Goal: Task Accomplishment & Management: Complete application form

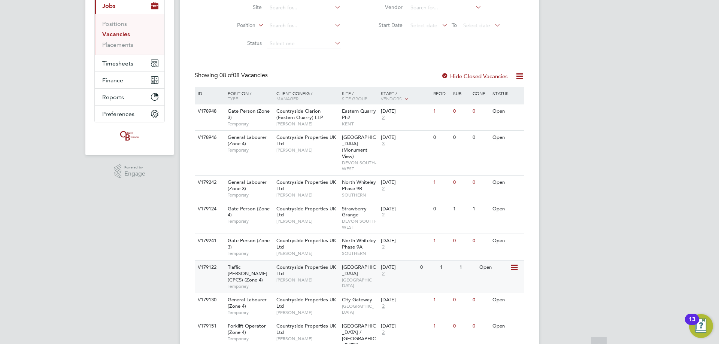
scroll to position [108, 0]
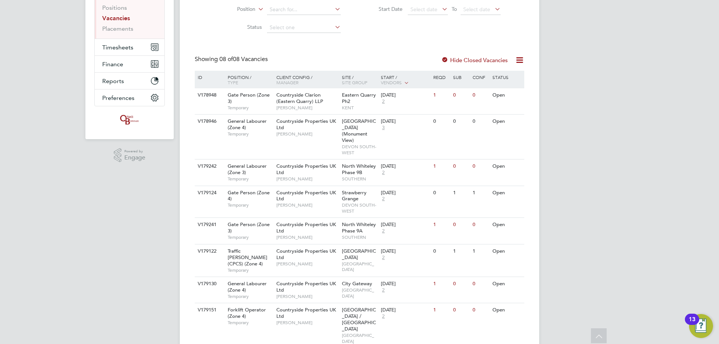
click at [60, 204] on div "DF Dan Fry Notifications 20 Applications: Network Team Members Businesses Sites…" at bounding box center [359, 133] width 719 height 483
click at [403, 222] on div "22 Aug 2025" at bounding box center [399, 225] width 36 height 6
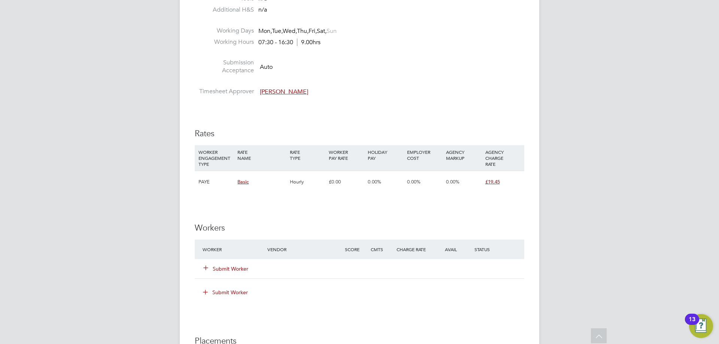
click at [220, 267] on button "Submit Worker" at bounding box center [226, 268] width 45 height 7
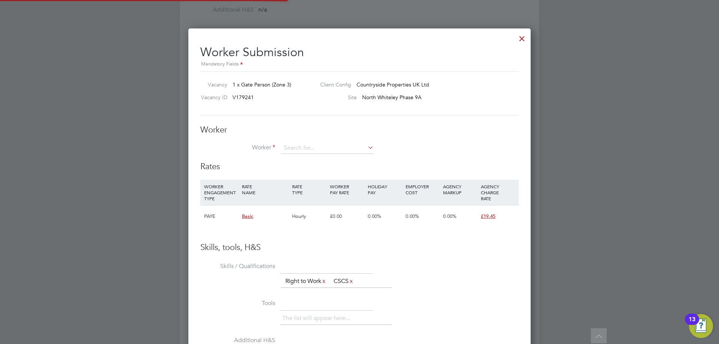
scroll to position [455, 343]
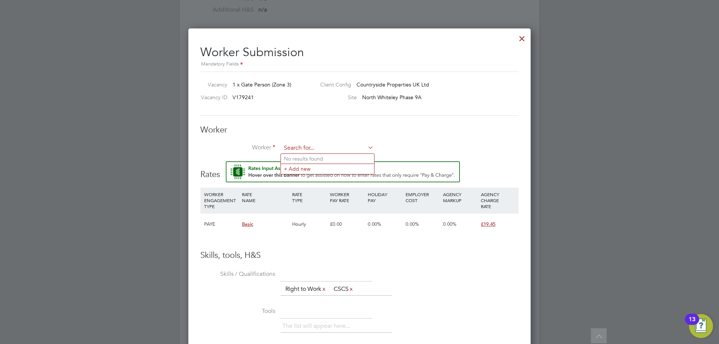
click at [297, 143] on input at bounding box center [327, 148] width 92 height 11
click at [309, 167] on li "Hy ginus Ugwumba (810658)" at bounding box center [331, 169] width 100 height 10
type input "Hyginus Ugwumba (810658)"
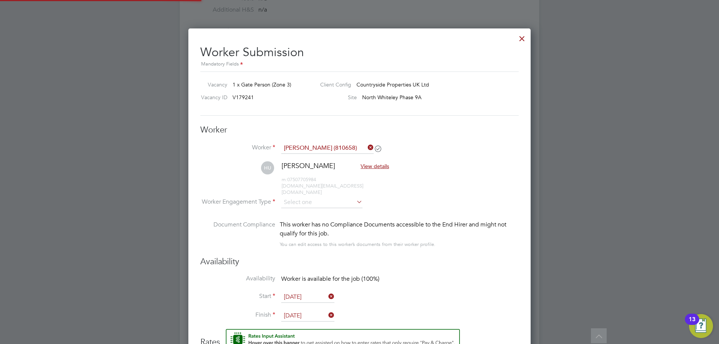
scroll to position [630, 343]
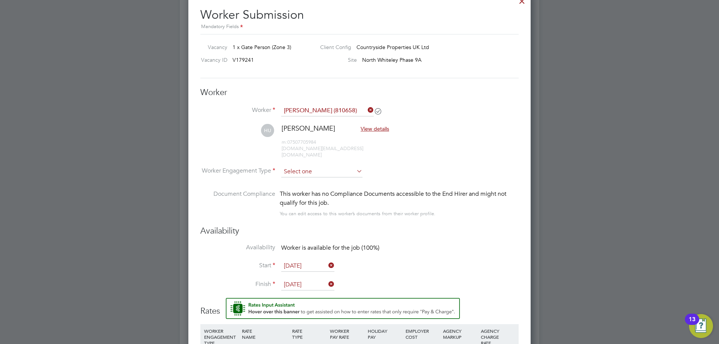
click at [293, 166] on input at bounding box center [321, 171] width 81 height 11
click at [299, 186] on li "PAYE" at bounding box center [322, 185] width 82 height 10
type input "PAYE"
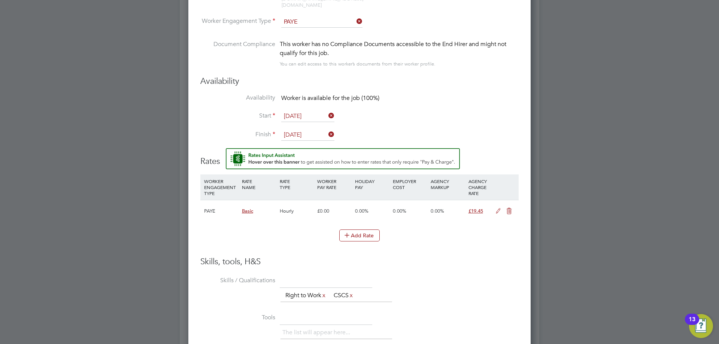
click at [495, 208] on icon at bounding box center [497, 211] width 9 height 6
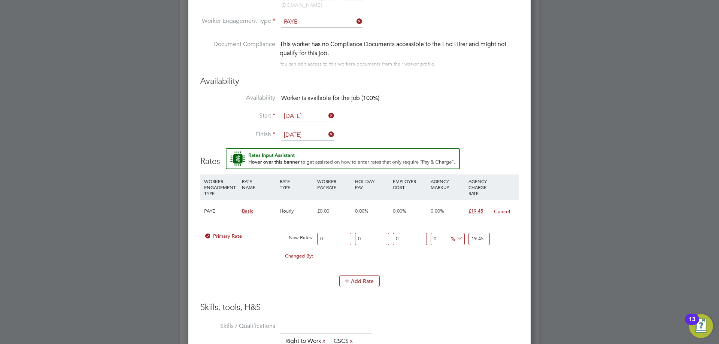
drag, startPoint x: 335, startPoint y: 230, endPoint x: 302, endPoint y: 231, distance: 33.7
click at [303, 231] on div "Primary Rate New Rates: 0 0 n/a 0 n/a 0 0 % 19.45" at bounding box center [359, 239] width 318 height 20
type input "1"
type input "16"
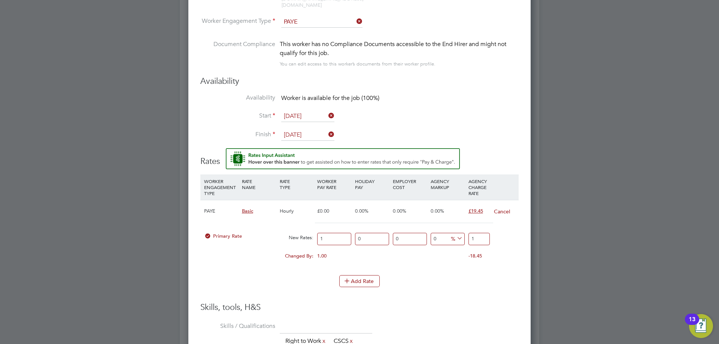
type input "16"
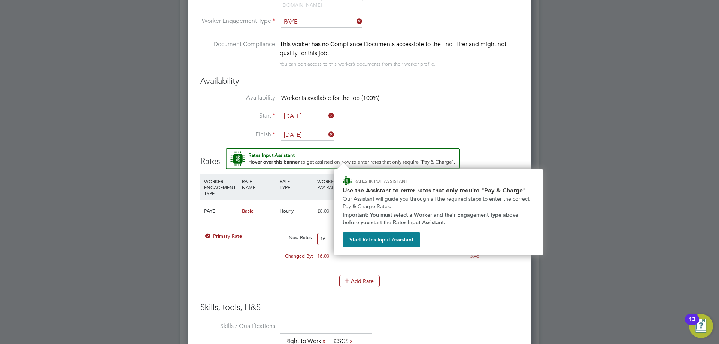
click at [329, 233] on input "16" at bounding box center [334, 239] width 34 height 12
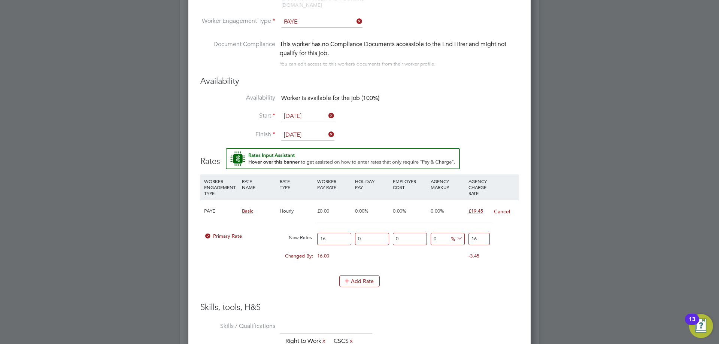
type input "16.5"
type input "16.50"
drag, startPoint x: 484, startPoint y: 231, endPoint x: 454, endPoint y: 236, distance: 29.9
click at [454, 236] on div "Primary Rate New Rates: 16.50 0 n/a 0 n/a 0 0 % 16.5" at bounding box center [359, 239] width 318 height 20
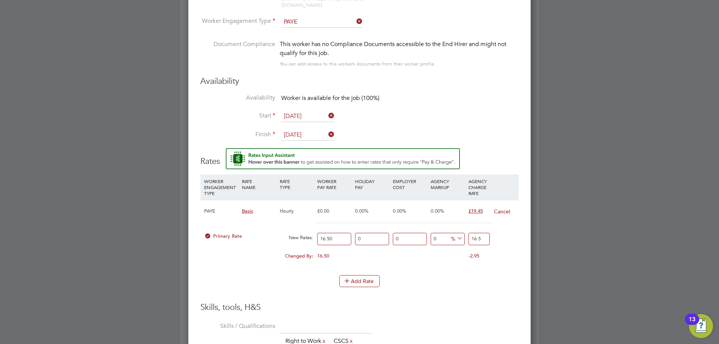
type input "-93.93939393939394"
type input "1"
type input "15.151515151515152"
type input "19"
type input "17.575757575757574"
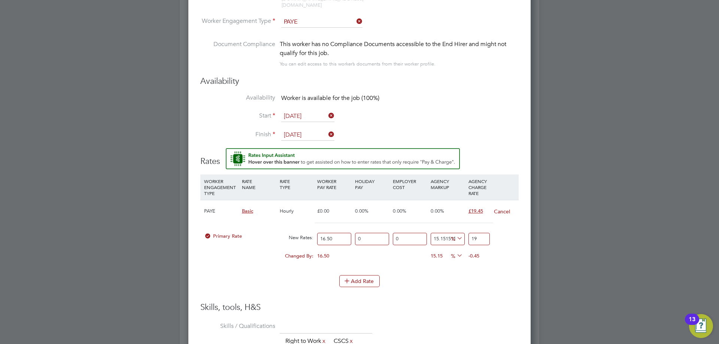
type input "19.4"
type input "17.87878787878788"
type input "19.45"
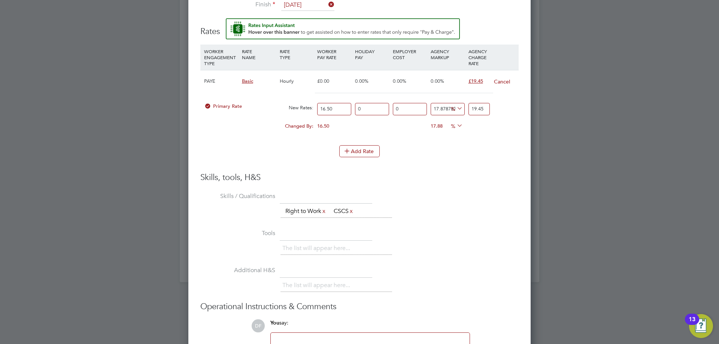
click at [469, 208] on div "The list will appear here... Right to Work x CSCS x" at bounding box center [399, 212] width 238 height 15
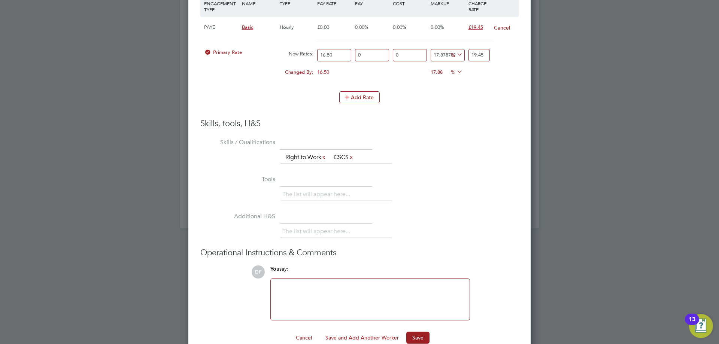
scroll to position [829, 0]
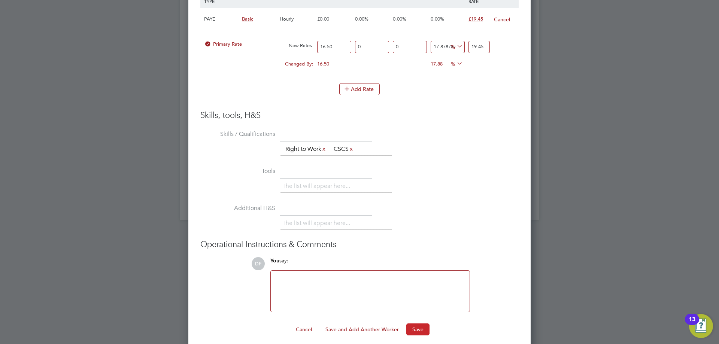
click at [417, 323] on button "Save" at bounding box center [417, 329] width 23 height 12
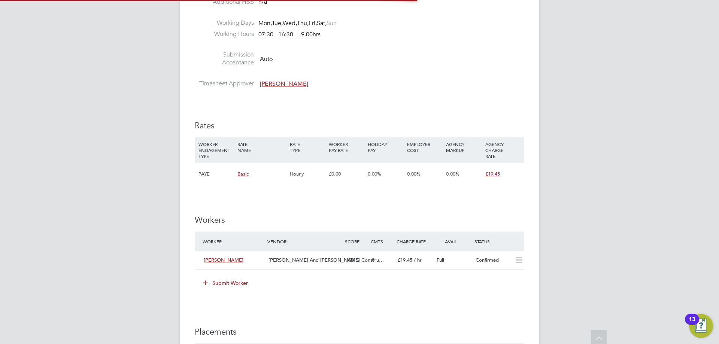
scroll to position [449, 0]
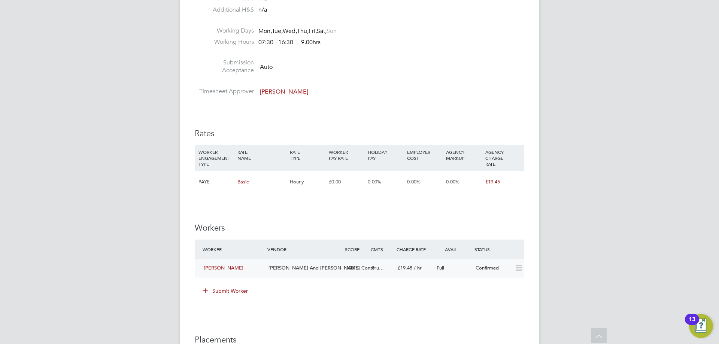
click at [278, 267] on span "O'Neill And Brennan Constru…" at bounding box center [325, 268] width 115 height 6
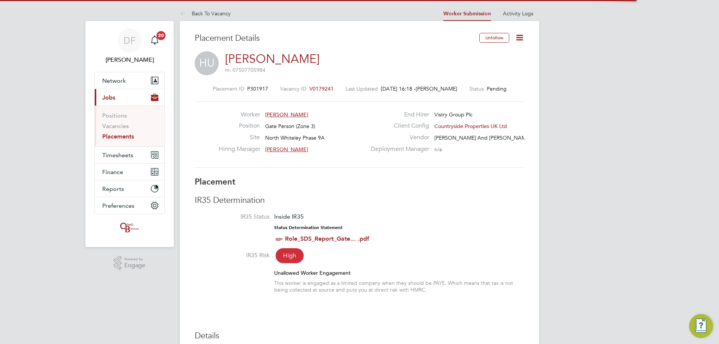
scroll to position [4, 4]
click at [521, 39] on icon at bounding box center [519, 37] width 9 height 9
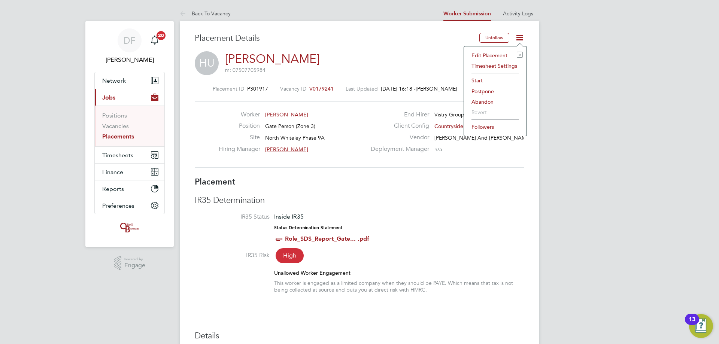
click at [478, 81] on li "Start" at bounding box center [495, 80] width 55 height 10
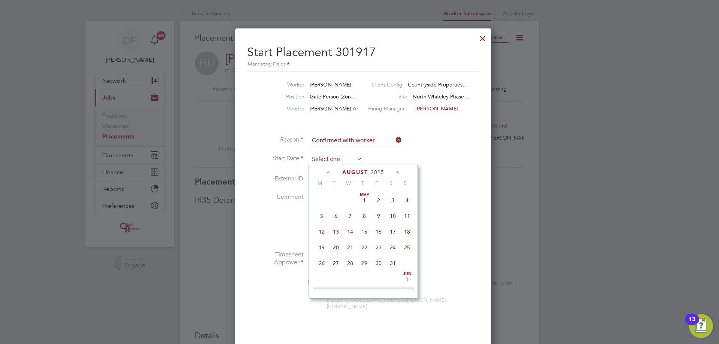
click at [337, 161] on input at bounding box center [335, 159] width 53 height 11
click at [381, 215] on span "22" at bounding box center [378, 208] width 14 height 14
type input "22 Aug 2025"
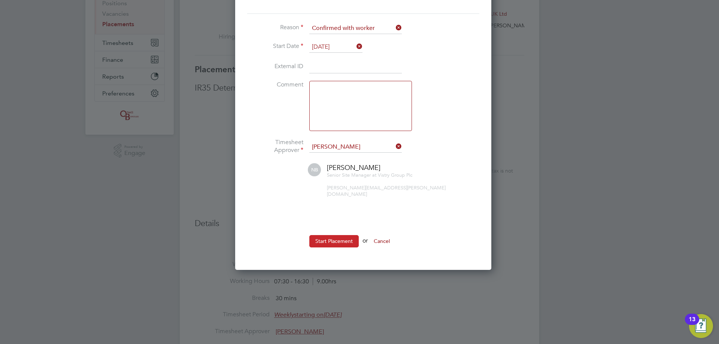
click at [332, 236] on button "Start Placement" at bounding box center [333, 241] width 49 height 12
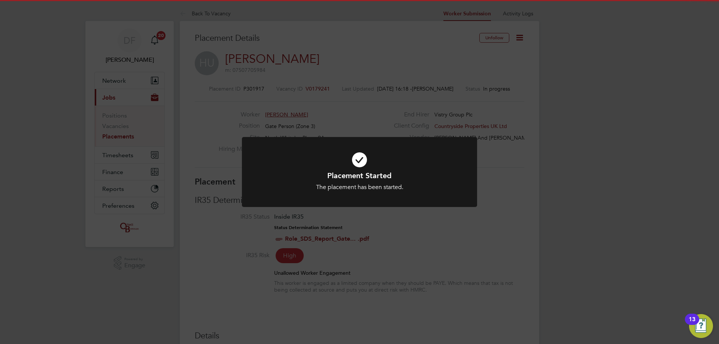
click at [430, 250] on div "Placement Started The placement has been started. Cancel Okay" at bounding box center [359, 172] width 719 height 344
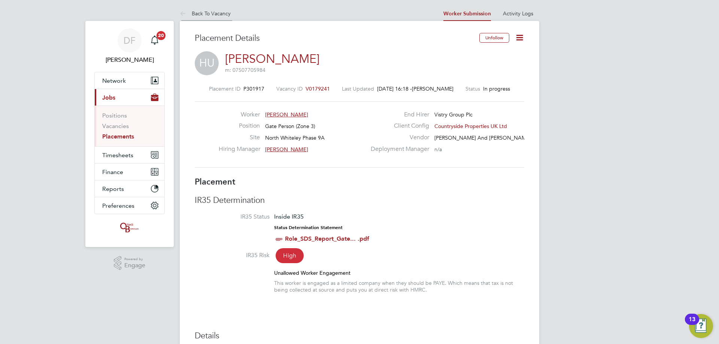
click at [194, 15] on link "Back To Vacancy" at bounding box center [205, 13] width 51 height 7
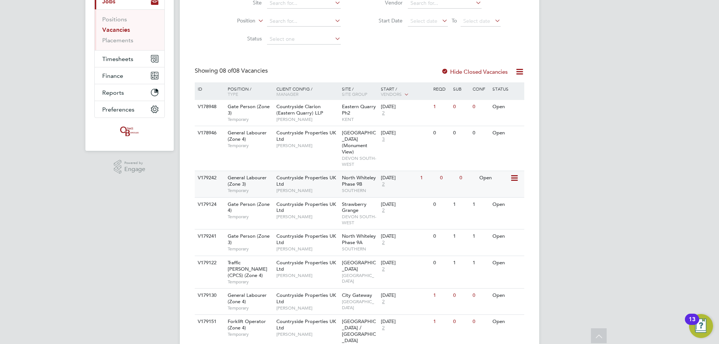
scroll to position [108, 0]
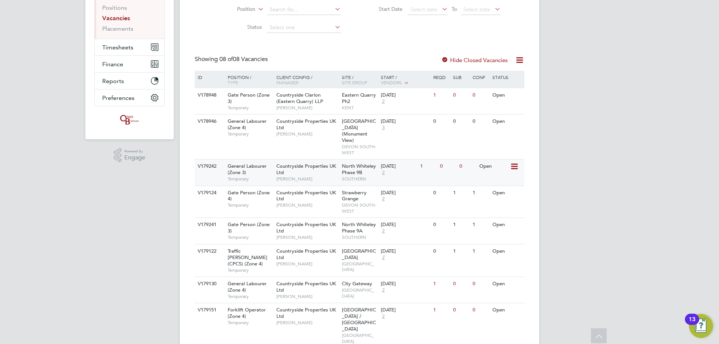
click at [347, 164] on span "North Whiteley Phase 9B" at bounding box center [359, 169] width 34 height 13
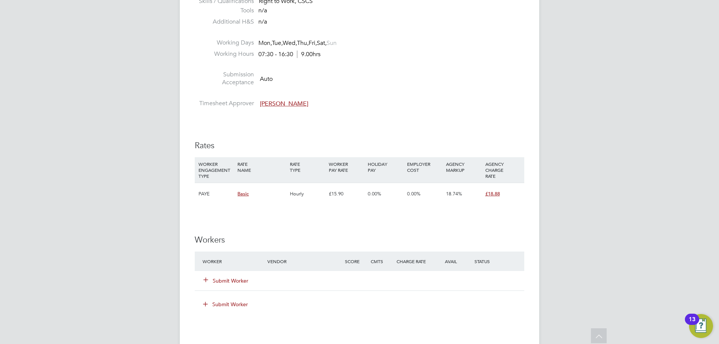
click at [225, 282] on button "Submit Worker" at bounding box center [226, 280] width 45 height 7
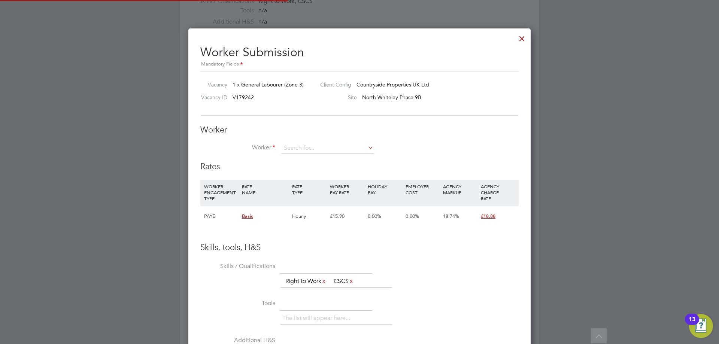
scroll to position [22, 51]
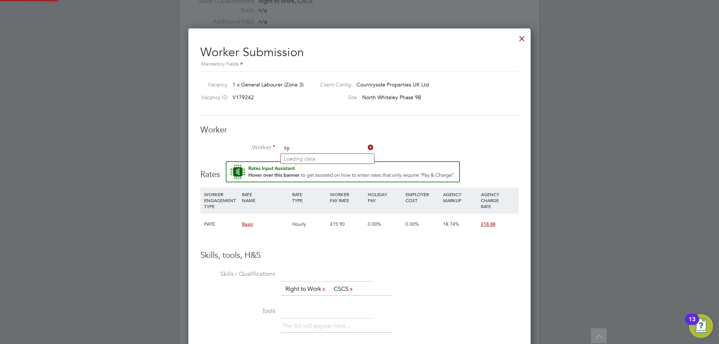
type input "sym"
drag, startPoint x: 301, startPoint y: 149, endPoint x: 276, endPoint y: 146, distance: 25.6
click at [276, 146] on li "Worker sym" at bounding box center [359, 152] width 318 height 19
click at [438, 140] on div "Worker Worker Worker Engagement Type" at bounding box center [359, 143] width 318 height 37
click at [521, 36] on div at bounding box center [521, 36] width 13 height 13
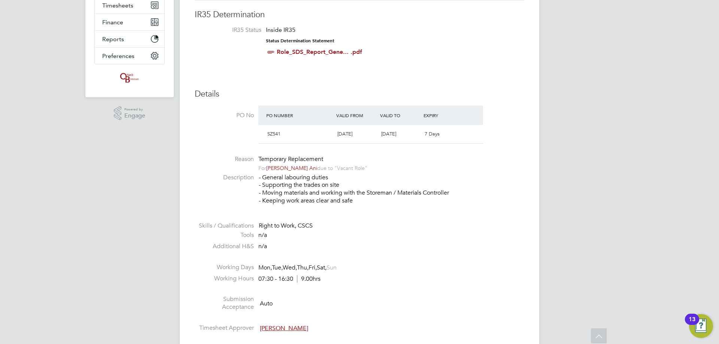
scroll to position [0, 0]
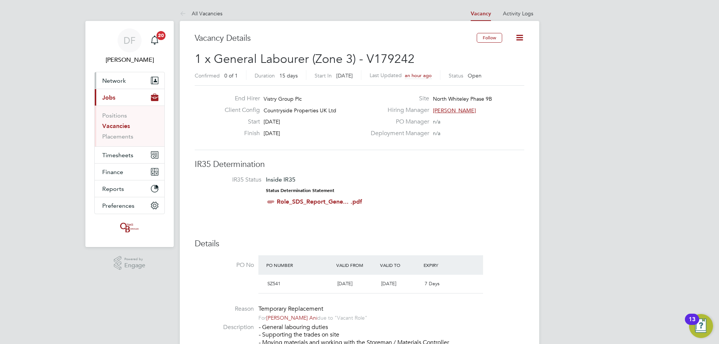
click at [131, 78] on button "Network" at bounding box center [130, 80] width 70 height 16
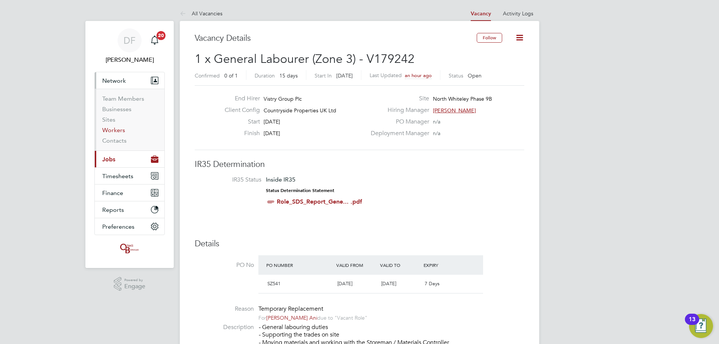
click at [117, 131] on link "Workers" at bounding box center [113, 130] width 23 height 7
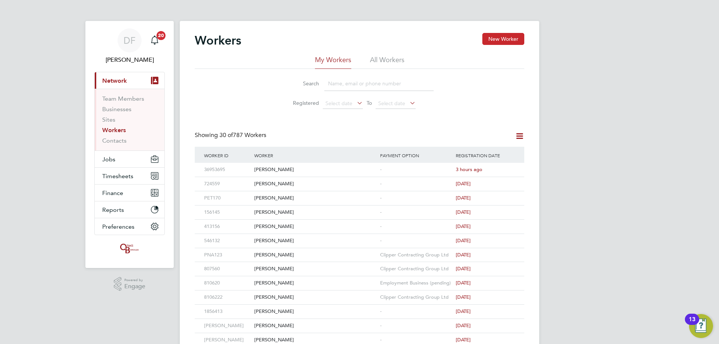
click at [501, 42] on button "New Worker" at bounding box center [503, 39] width 42 height 12
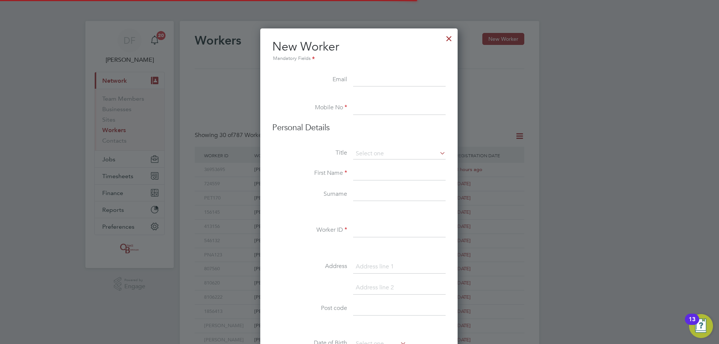
scroll to position [637, 198]
click at [371, 83] on input at bounding box center [399, 79] width 92 height 13
paste input "badica.valentin1980@yahoo.com"
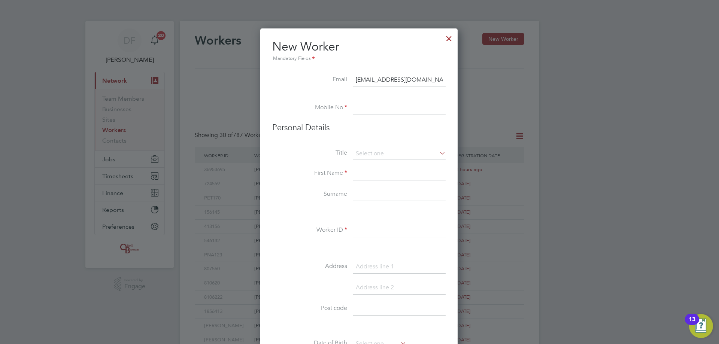
scroll to position [0, 1]
type input "badica.valentin1980@yahoo.com"
drag, startPoint x: 368, startPoint y: 104, endPoint x: 270, endPoint y: 117, distance: 99.3
click at [368, 104] on input at bounding box center [399, 107] width 92 height 13
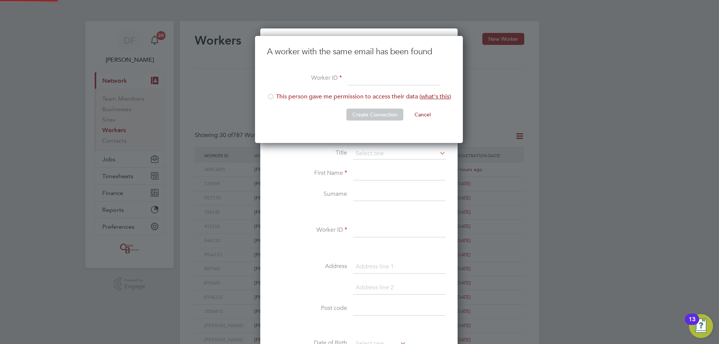
scroll to position [107, 209]
click at [359, 79] on input at bounding box center [394, 78] width 92 height 13
type input "611169"
click at [324, 95] on li "This person gave me permission to access their data ( what's this )" at bounding box center [359, 100] width 184 height 15
click at [368, 113] on button "Create Connection" at bounding box center [374, 115] width 57 height 12
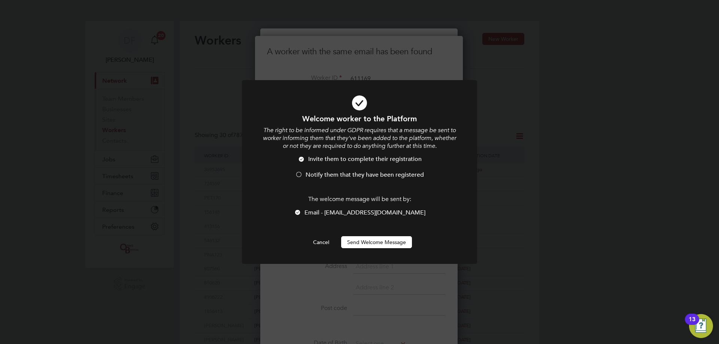
click at [329, 176] on span "Notify them that they have been registered" at bounding box center [365, 174] width 118 height 7
click at [373, 240] on button "Send Welcome Message" at bounding box center [376, 242] width 71 height 12
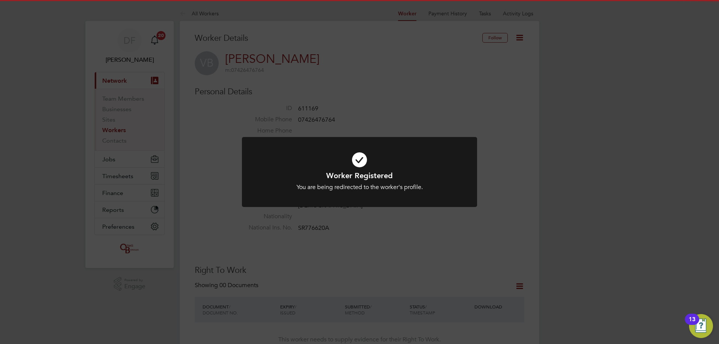
click at [356, 238] on div "Worker Registered You are being redirected to the worker's profile. Cancel Okay" at bounding box center [359, 172] width 719 height 344
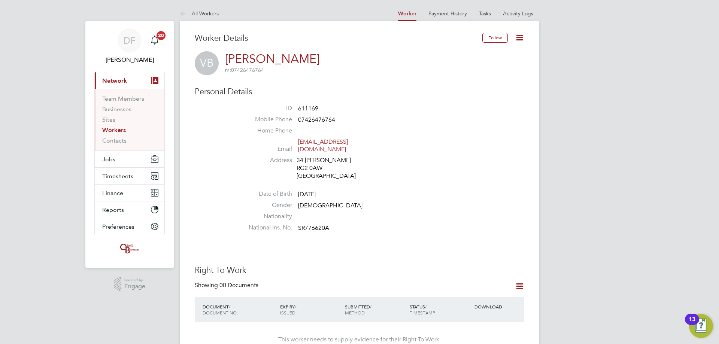
click at [521, 37] on icon at bounding box center [519, 37] width 9 height 9
click at [432, 213] on li "Nationality" at bounding box center [382, 218] width 285 height 11
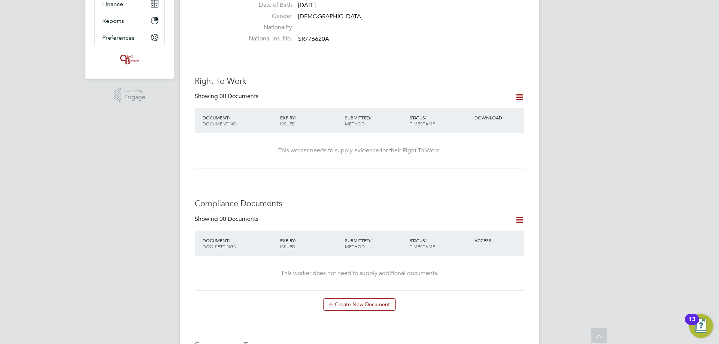
scroll to position [187, 0]
click at [522, 94] on icon at bounding box center [519, 98] width 9 height 9
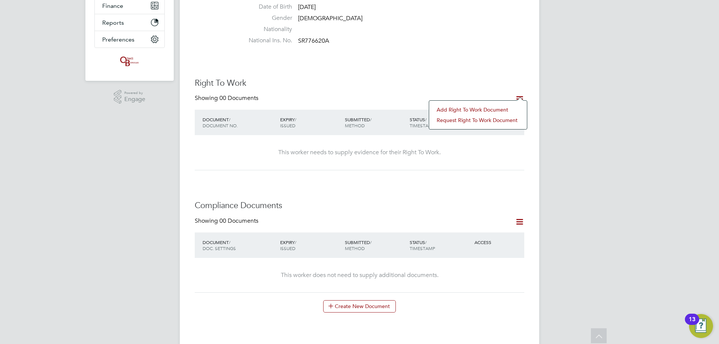
click at [465, 109] on li "Add Right To Work Document" at bounding box center [478, 109] width 90 height 10
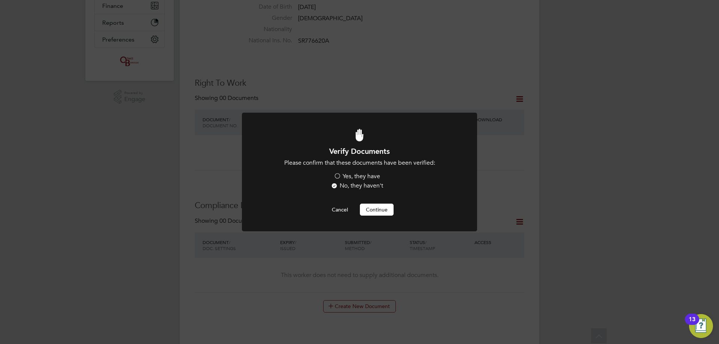
click at [349, 175] on label "Yes, they have" at bounding box center [357, 177] width 46 height 8
click at [0, 0] on input "Yes, they have" at bounding box center [0, 0] width 0 height 0
click at [361, 212] on button "Continue" at bounding box center [377, 210] width 34 height 12
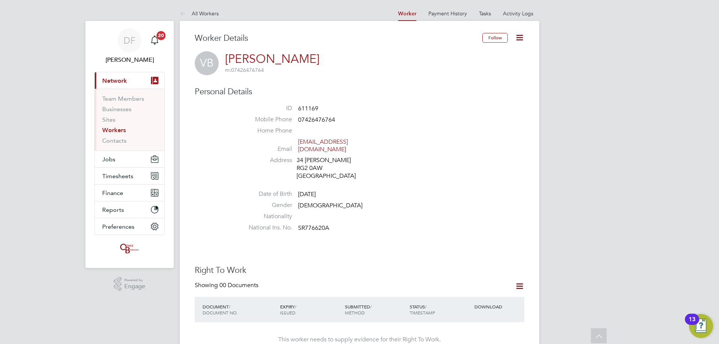
scroll to position [187, 0]
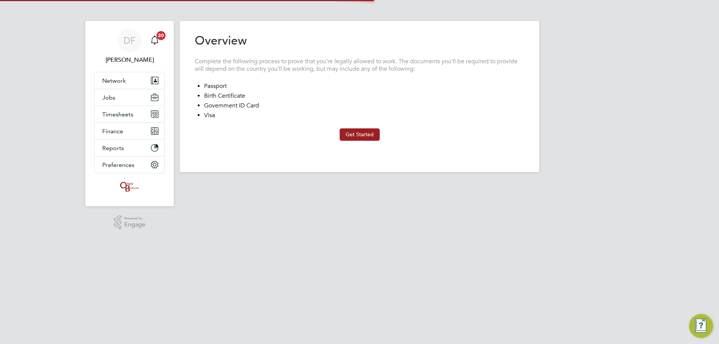
type input "[GEOGRAPHIC_DATA]"
click at [349, 133] on button "Get Started" at bounding box center [360, 134] width 40 height 12
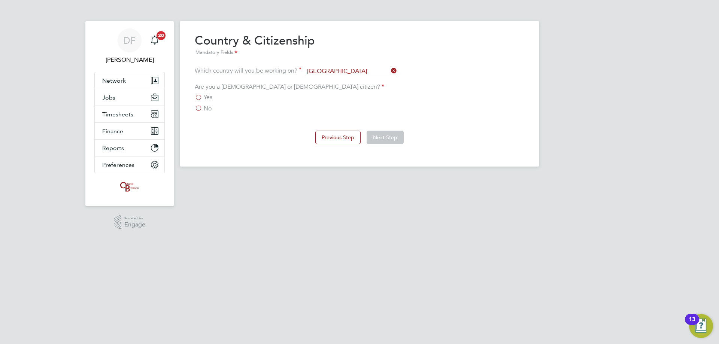
click at [199, 105] on label "No" at bounding box center [203, 108] width 17 height 7
click at [0, 0] on input "No" at bounding box center [0, 0] width 0 height 0
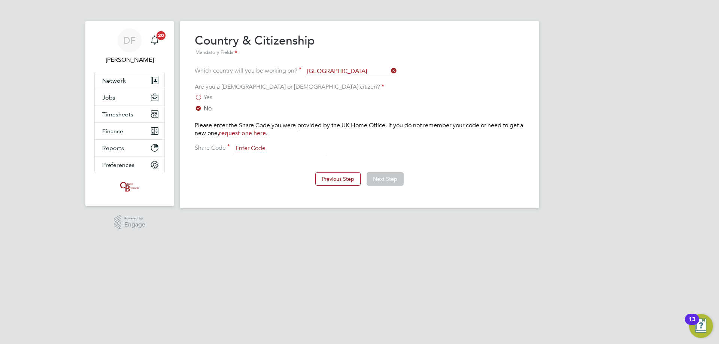
click at [242, 148] on input at bounding box center [279, 148] width 92 height 11
click at [270, 148] on input at bounding box center [279, 148] width 92 height 11
click at [205, 97] on span "Yes" at bounding box center [208, 97] width 9 height 7
click at [0, 0] on input "Yes" at bounding box center [0, 0] width 0 height 0
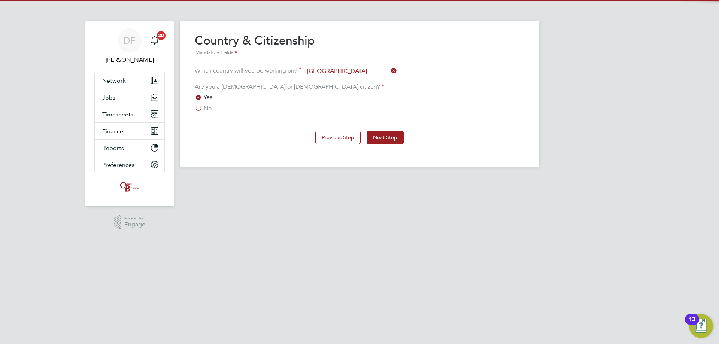
click at [203, 106] on label "No" at bounding box center [203, 108] width 17 height 7
click at [0, 0] on input "No" at bounding box center [0, 0] width 0 height 0
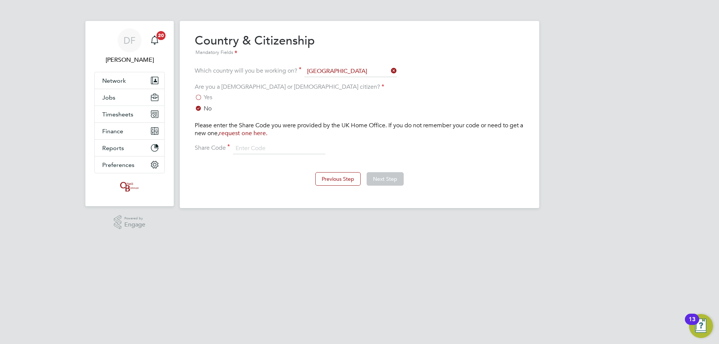
click at [276, 154] on div "Overview Complete the following process to prove that you’re legally allowed to…" at bounding box center [359, 113] width 329 height 160
click at [270, 148] on input at bounding box center [279, 148] width 92 height 11
drag, startPoint x: 294, startPoint y: 127, endPoint x: 347, endPoint y: 121, distance: 53.9
click at [347, 121] on div "Yes No Please enter the Share Code you were provided by the UK Home Office. If …" at bounding box center [359, 124] width 329 height 60
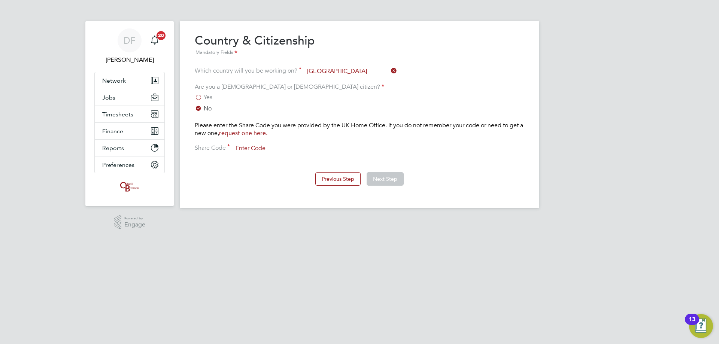
click at [253, 151] on input at bounding box center [279, 148] width 92 height 11
click at [282, 148] on input at bounding box center [279, 148] width 92 height 11
type input "WND RSB 693"
click at [373, 174] on button "Next Step" at bounding box center [385, 178] width 37 height 13
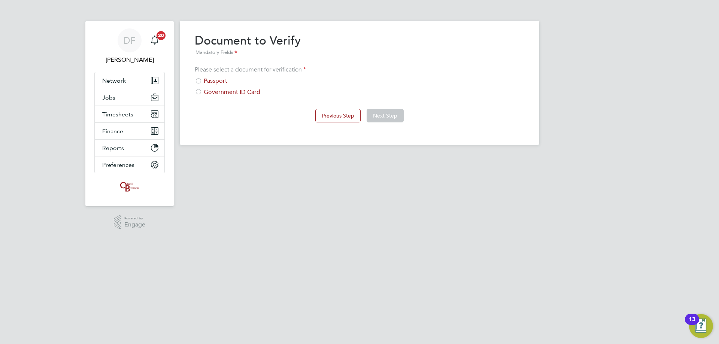
click at [199, 77] on div "Please select a document for verification Passport Government ID Card" at bounding box center [359, 81] width 329 height 30
click at [218, 81] on div "Passport" at bounding box center [359, 81] width 329 height 8
click at [394, 117] on button "Next Step" at bounding box center [385, 115] width 37 height 13
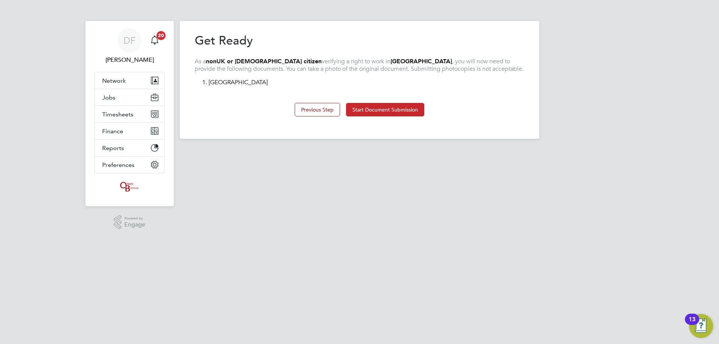
click at [392, 109] on button "Start Document Submission" at bounding box center [385, 109] width 78 height 13
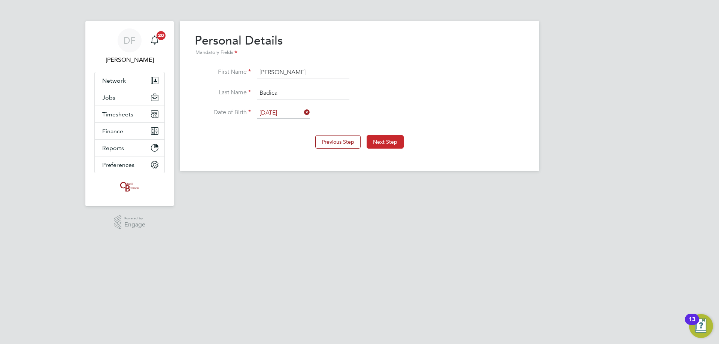
click at [378, 141] on button "Next Step" at bounding box center [385, 141] width 37 height 13
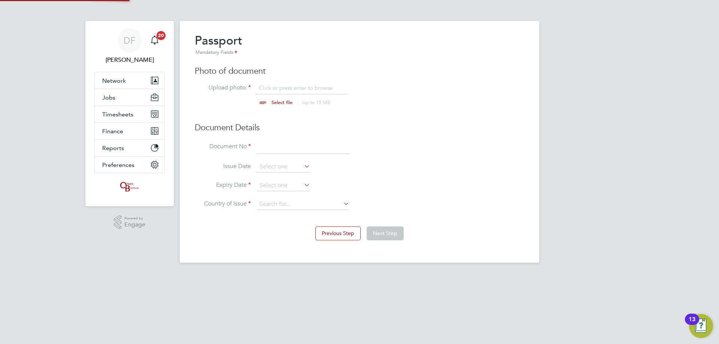
scroll to position [10, 93]
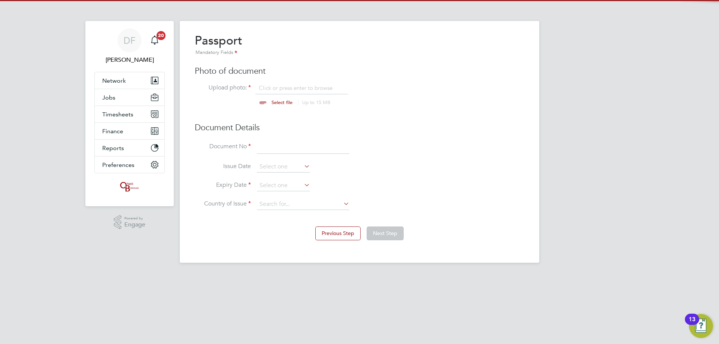
click at [282, 89] on input "file" at bounding box center [289, 95] width 118 height 22
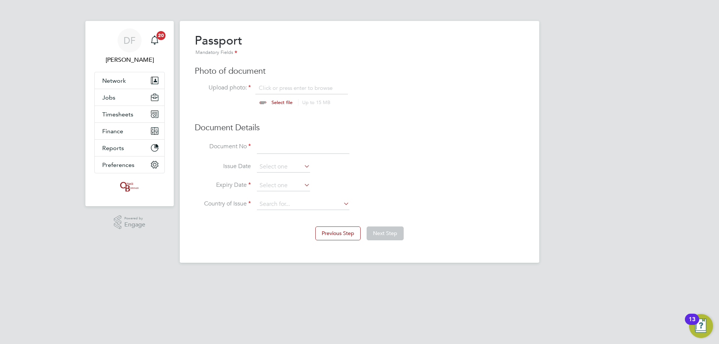
type input "C:\fakepath\WhatsApp Image 2025-08-26 at 16.22.55_dec7548a.jpg"
click at [266, 147] on input at bounding box center [303, 147] width 92 height 13
type input "059704611"
click at [274, 160] on li "Document No 059704611" at bounding box center [359, 151] width 329 height 21
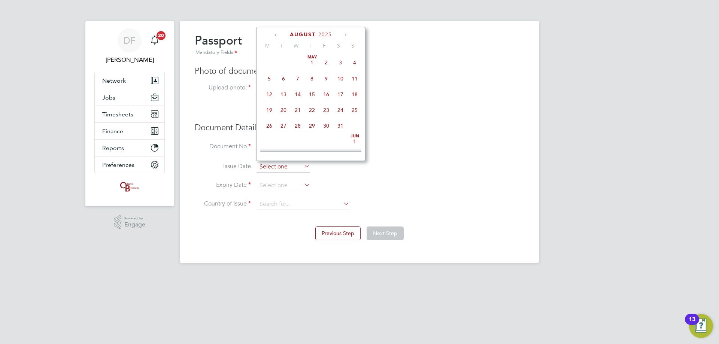
click at [270, 164] on input at bounding box center [283, 166] width 53 height 11
click at [331, 31] on span "2025" at bounding box center [324, 34] width 13 height 6
click at [312, 90] on span "2021" at bounding box center [312, 85] width 14 height 14
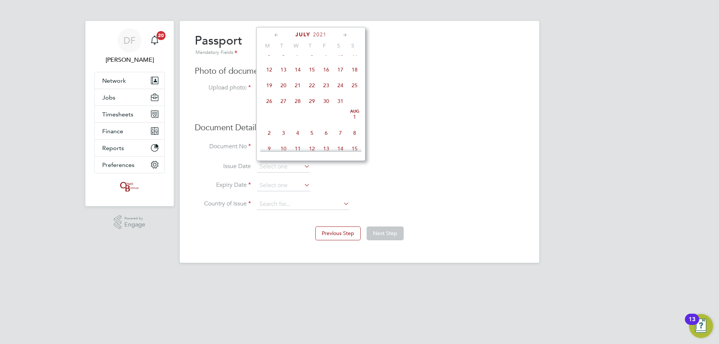
click at [276, 35] on icon at bounding box center [276, 35] width 7 height 8
click at [345, 33] on icon at bounding box center [344, 35] width 7 height 8
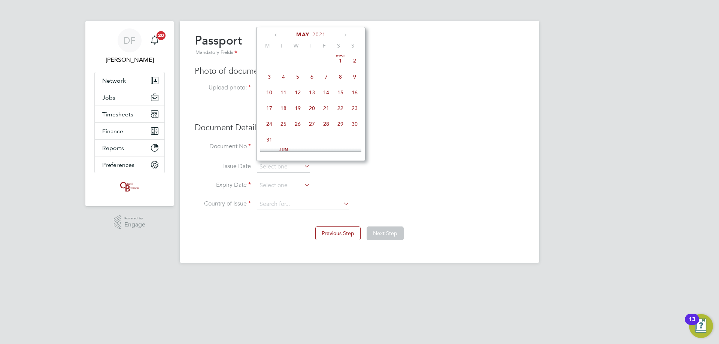
click at [328, 92] on span "14" at bounding box center [326, 92] width 14 height 14
type input "14 May 2021"
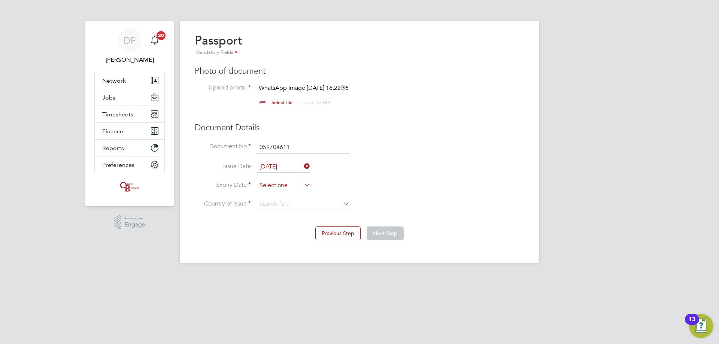
click at [278, 180] on input at bounding box center [283, 185] width 53 height 11
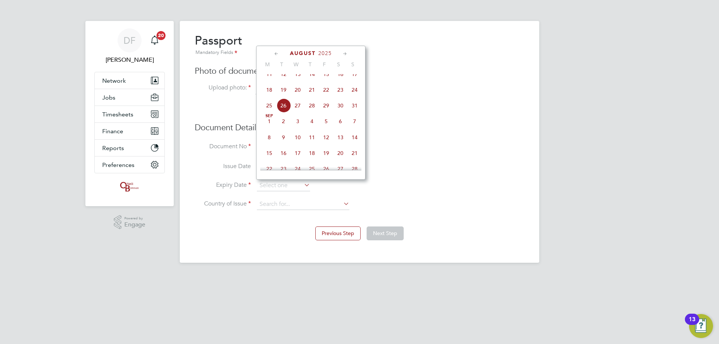
click at [327, 52] on span "2025" at bounding box center [324, 53] width 13 height 6
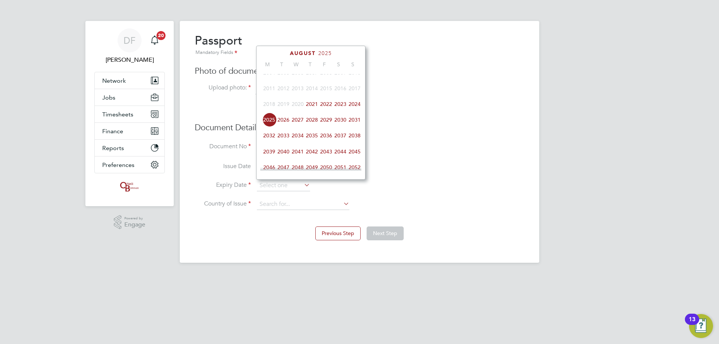
click at [355, 124] on span "2031" at bounding box center [354, 120] width 14 height 14
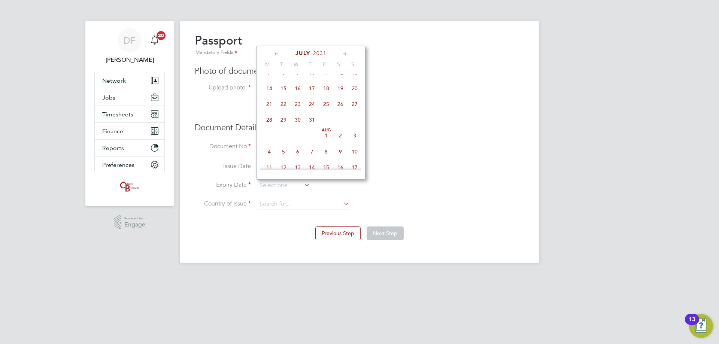
click at [275, 52] on icon at bounding box center [276, 54] width 7 height 8
click at [346, 54] on icon at bounding box center [344, 54] width 7 height 8
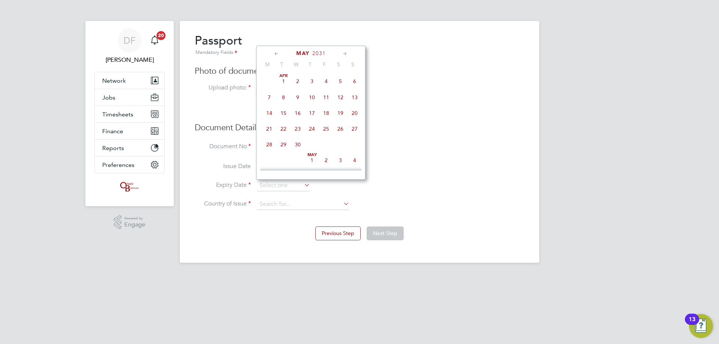
scroll to position [81, 0]
click at [300, 111] on span "14" at bounding box center [298, 111] width 14 height 14
type input "14 May 2031"
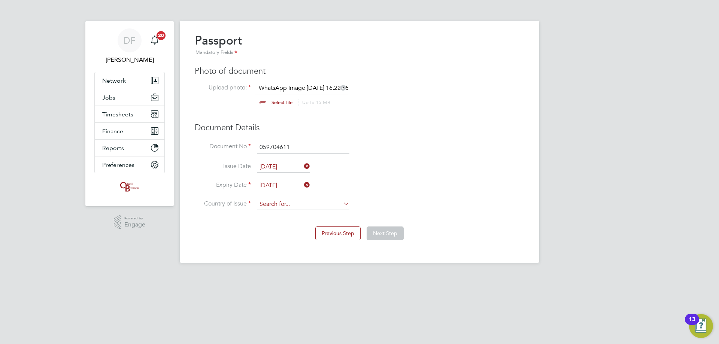
click at [264, 206] on input at bounding box center [303, 204] width 92 height 11
click at [291, 213] on li "Roman ia" at bounding box center [302, 215] width 93 height 10
type input "Romania"
click at [370, 229] on button "Next Step" at bounding box center [385, 233] width 37 height 13
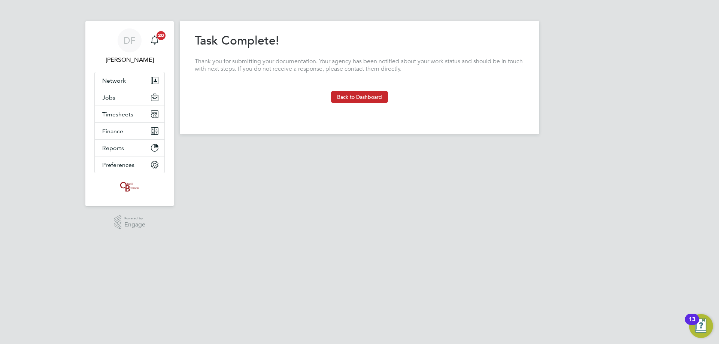
click at [359, 98] on button "Back to Dashboard" at bounding box center [359, 97] width 57 height 12
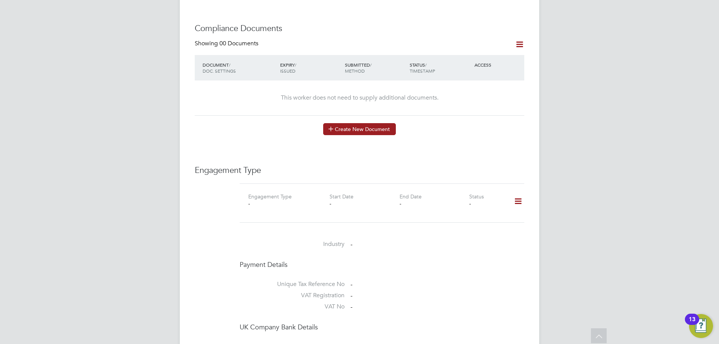
scroll to position [337, 0]
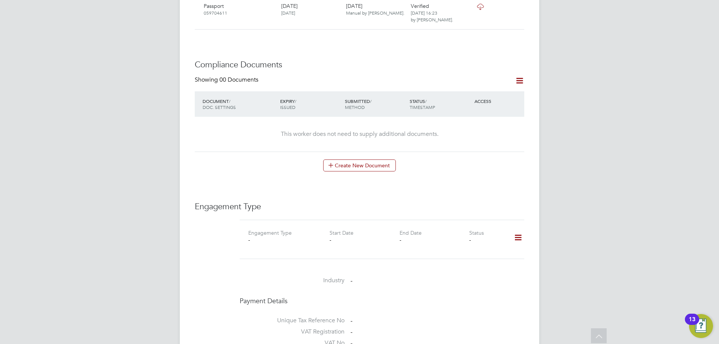
click at [524, 238] on icon at bounding box center [517, 237] width 13 height 17
click at [519, 231] on icon at bounding box center [517, 237] width 13 height 17
click at [518, 231] on icon at bounding box center [517, 237] width 13 height 17
click at [457, 260] on li "Add Engagement Type" at bounding box center [479, 262] width 85 height 10
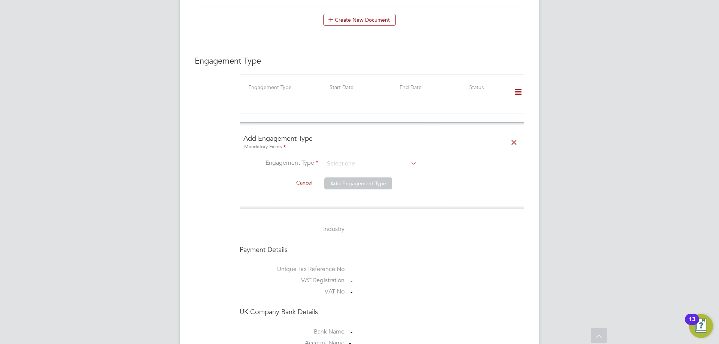
scroll to position [487, 0]
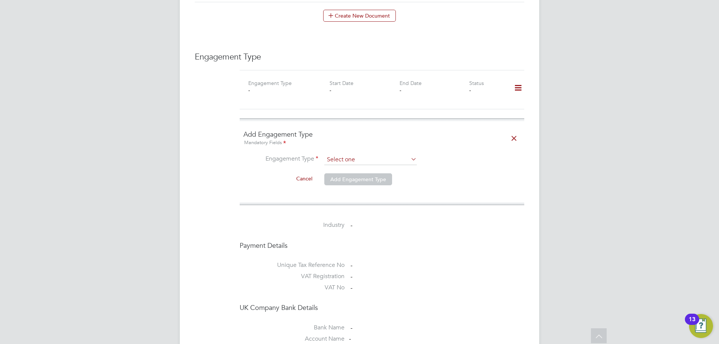
click at [353, 155] on input at bounding box center [370, 160] width 92 height 10
click at [341, 184] on li "Self-employed" at bounding box center [370, 184] width 93 height 11
type input "Self-employed"
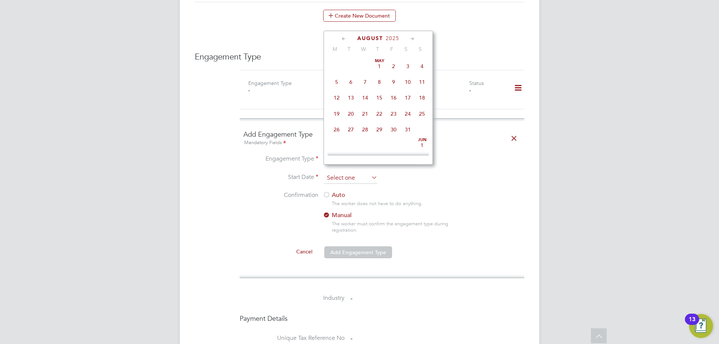
scroll to position [292, 0]
click at [334, 175] on input at bounding box center [350, 178] width 53 height 11
drag, startPoint x: 335, startPoint y: 174, endPoint x: 321, endPoint y: 164, distance: 17.8
click at [335, 173] on input at bounding box center [350, 178] width 53 height 11
click at [307, 155] on label "Engagement Type" at bounding box center [280, 159] width 75 height 8
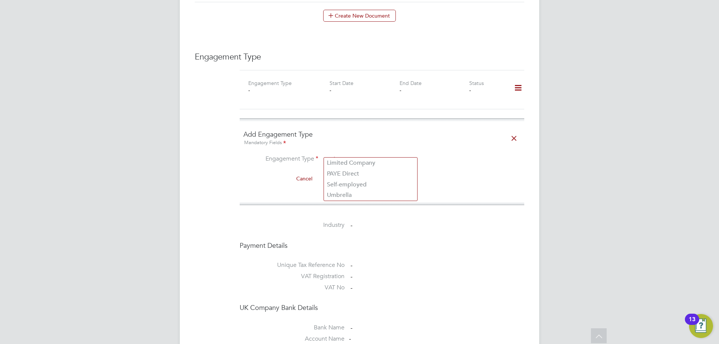
click at [334, 155] on input at bounding box center [370, 160] width 92 height 10
click at [340, 195] on li "Umbrella" at bounding box center [370, 195] width 93 height 11
type input "Umbrella"
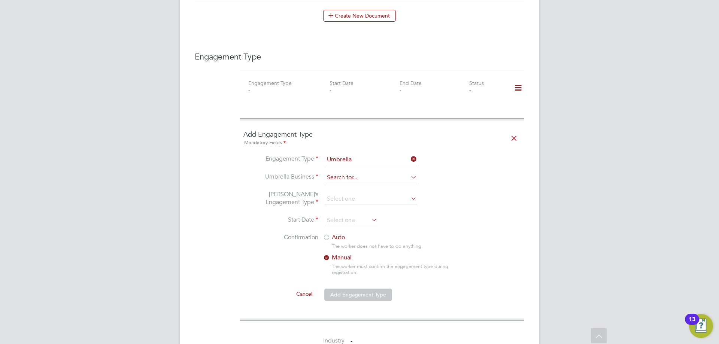
click at [335, 173] on input at bounding box center [370, 178] width 92 height 10
click at [345, 182] on li "Sa pphire DNP Limited" at bounding box center [370, 181] width 93 height 11
type input "Sapphire DNP Limited"
click at [344, 194] on input at bounding box center [370, 199] width 92 height 10
click at [349, 212] on li "CIS Self-employed" at bounding box center [370, 213] width 93 height 11
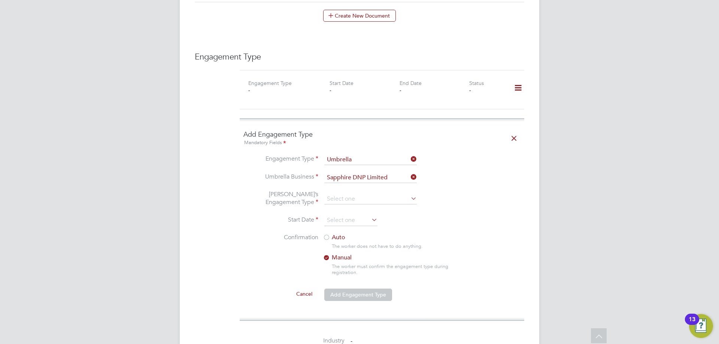
type input "CIS Self-employed"
click at [334, 207] on li "Umbrella’s Engagement Type CIS Self-employed" at bounding box center [381, 203] width 277 height 25
click at [333, 215] on input at bounding box center [350, 220] width 53 height 11
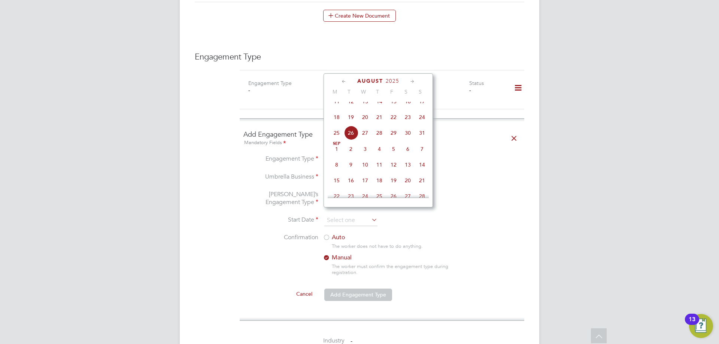
drag, startPoint x: 391, startPoint y: 125, endPoint x: 377, endPoint y: 124, distance: 14.2
click at [377, 124] on div "Aug 1 2 3 4 5 6 7 8 9 10 11 12 13 14 15 16 17 18 19 20 21 22 23 24 25 26 27 28 …" at bounding box center [383, 102] width 110 height 79
click at [377, 124] on span "21" at bounding box center [379, 117] width 14 height 14
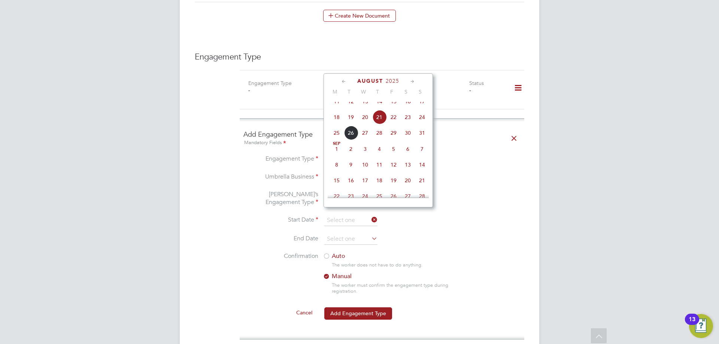
type input "21 Aug 2025"
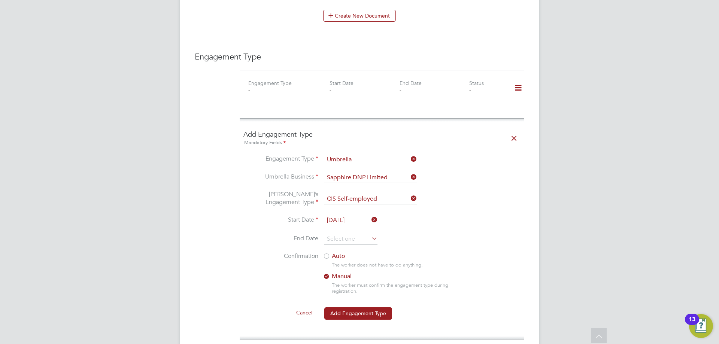
click at [326, 253] on div at bounding box center [326, 256] width 7 height 7
click at [335, 235] on input at bounding box center [350, 239] width 53 height 11
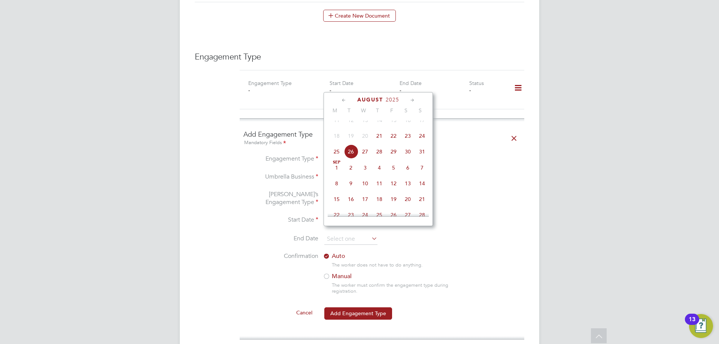
click at [413, 99] on icon at bounding box center [412, 100] width 7 height 8
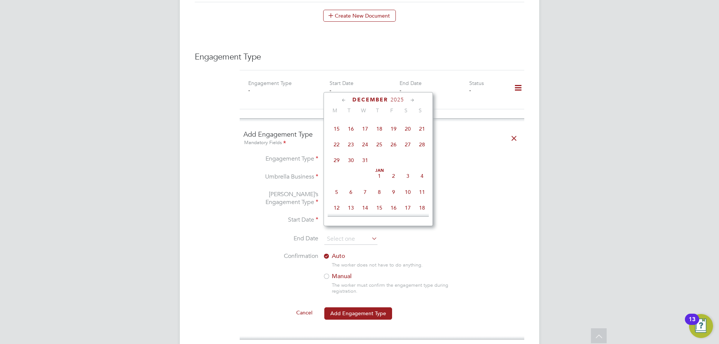
click at [413, 99] on icon at bounding box center [412, 100] width 7 height 8
click at [344, 167] on span "20" at bounding box center [351, 159] width 14 height 14
type input "20 Jan 2026"
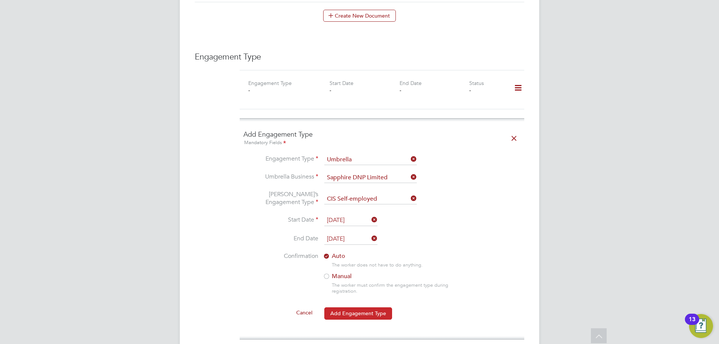
click at [344, 307] on button "Add Engagement Type" at bounding box center [358, 313] width 68 height 12
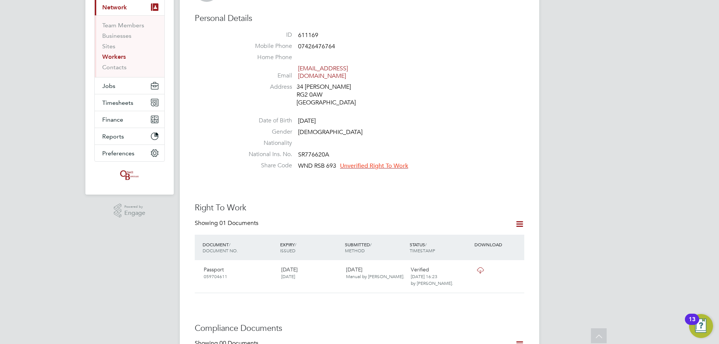
scroll to position [0, 0]
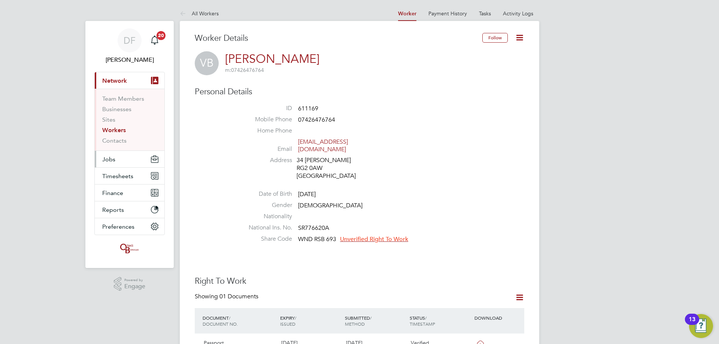
click at [115, 157] on button "Jobs" at bounding box center [130, 159] width 70 height 16
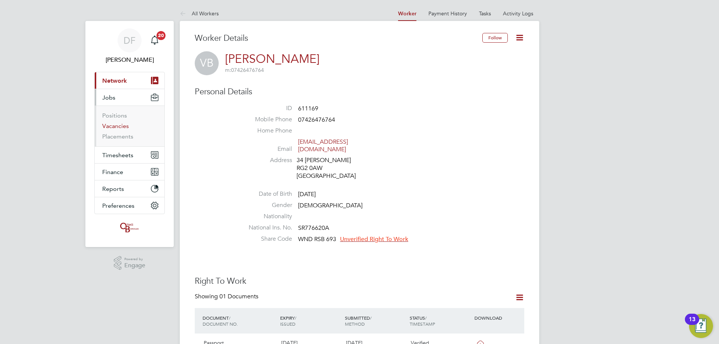
click at [116, 125] on link "Vacancies" at bounding box center [115, 125] width 27 height 7
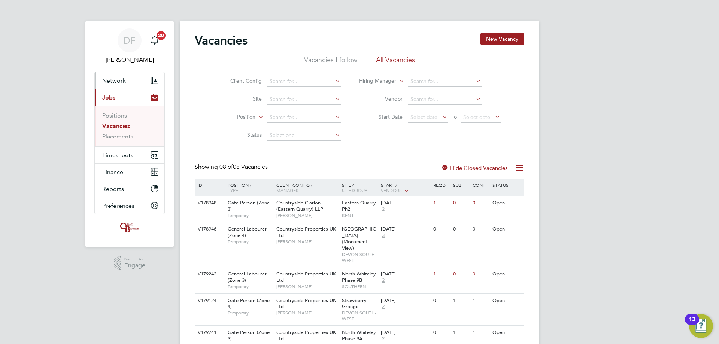
click at [116, 86] on button "Network" at bounding box center [130, 80] width 70 height 16
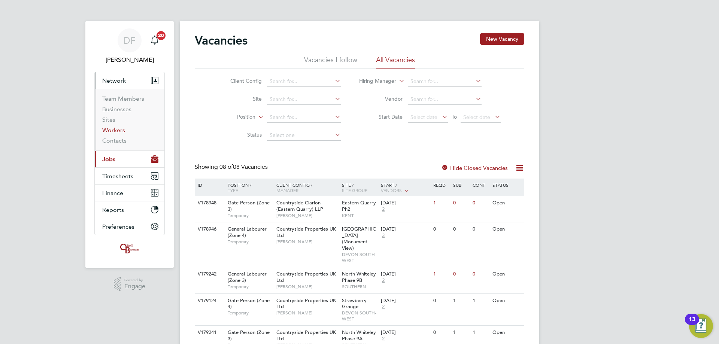
click at [110, 129] on link "Workers" at bounding box center [113, 130] width 23 height 7
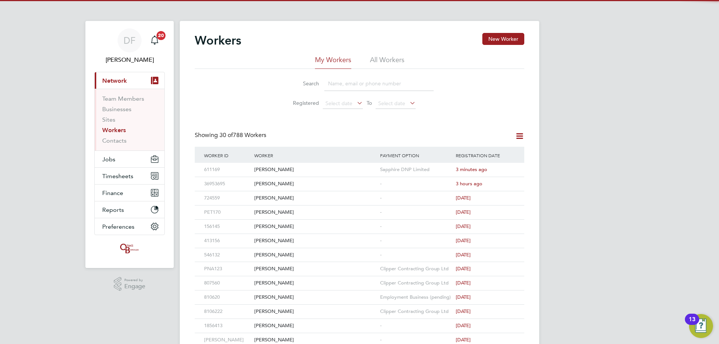
click at [341, 79] on input at bounding box center [378, 83] width 109 height 15
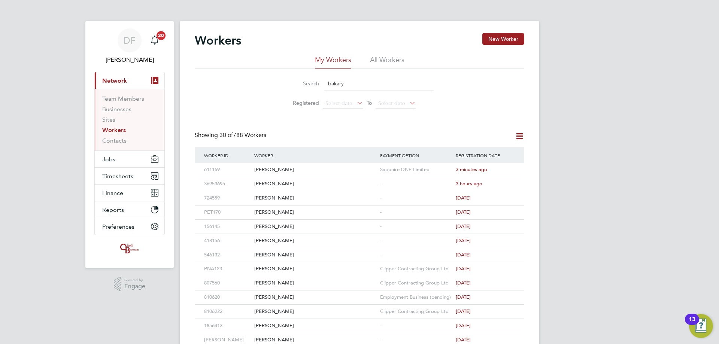
type input "bakary"
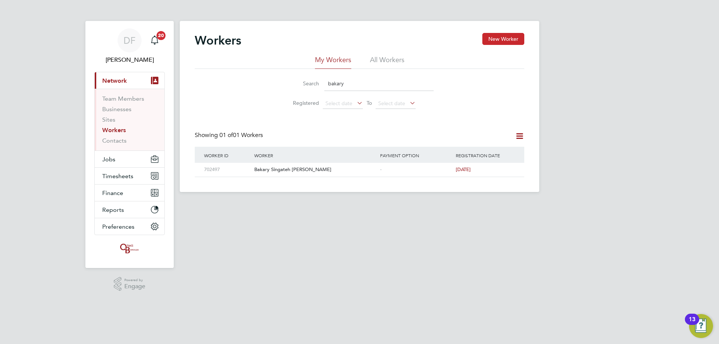
click at [508, 36] on button "New Worker" at bounding box center [503, 39] width 42 height 12
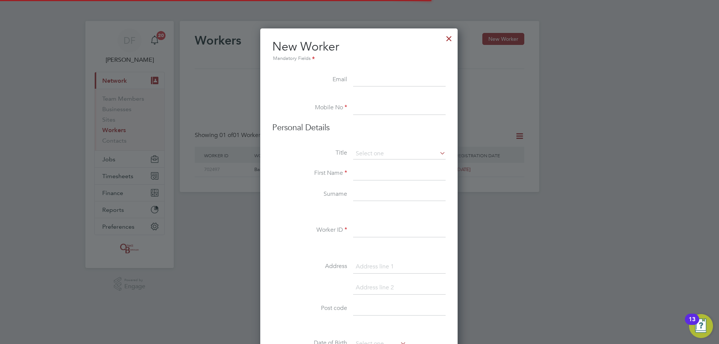
scroll to position [637, 198]
click at [377, 79] on input at bounding box center [399, 79] width 92 height 13
drag, startPoint x: 373, startPoint y: 75, endPoint x: 371, endPoint y: 91, distance: 15.8
click at [373, 75] on input at bounding box center [399, 79] width 92 height 13
paste input "sophie.conlon@yahoo.com"
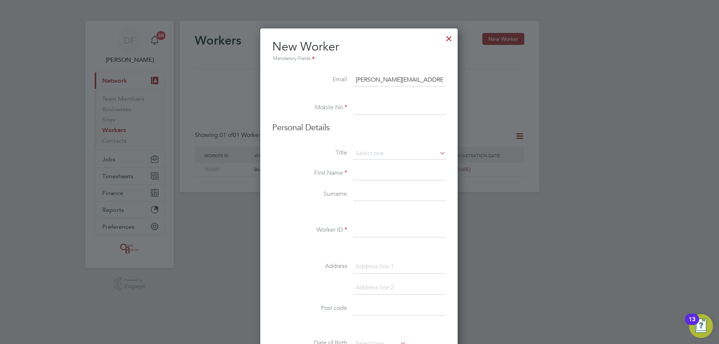
type input "sophie.conlon@yahoo.com"
click at [363, 107] on input at bounding box center [399, 107] width 92 height 13
click at [365, 110] on input at bounding box center [399, 107] width 92 height 13
paste input "07453717144"
type input "07453717144"
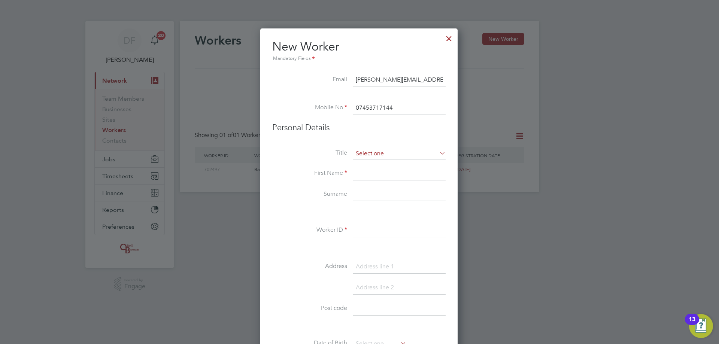
drag, startPoint x: 366, startPoint y: 150, endPoint x: 369, endPoint y: 155, distance: 5.7
click at [367, 152] on input at bounding box center [399, 153] width 92 height 11
click at [367, 185] on li "Miss" at bounding box center [399, 184] width 93 height 10
type input "Miss"
click at [364, 173] on input at bounding box center [399, 173] width 92 height 13
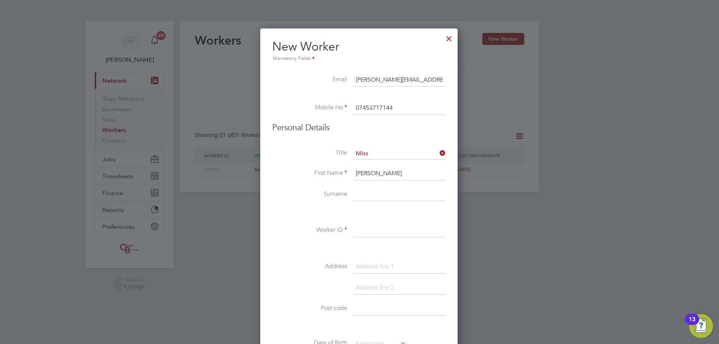
type input "Sophie"
type input "Conlon"
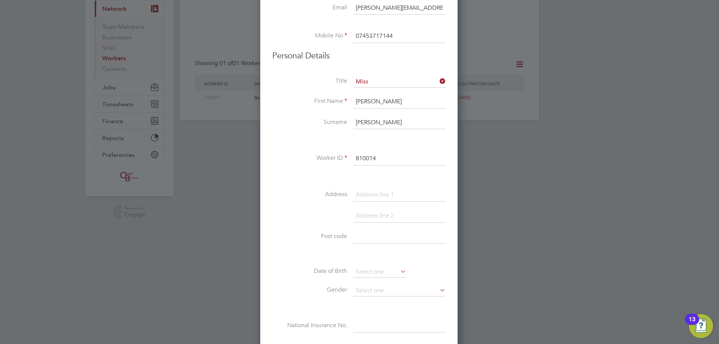
scroll to position [75, 0]
type input "810014"
click at [374, 191] on input at bounding box center [399, 191] width 92 height 13
type input "40 Invicta Road"
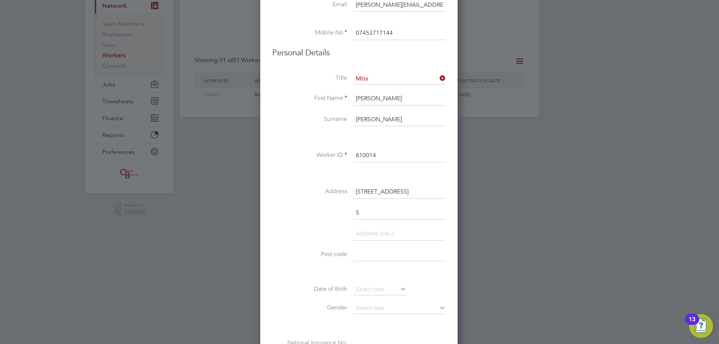
scroll to position [658, 198]
type input "Sheerness"
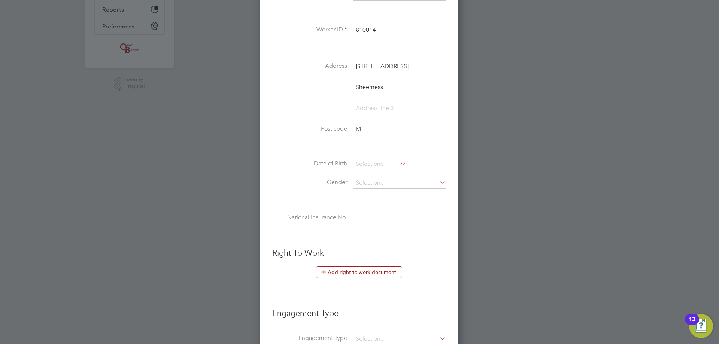
scroll to position [209, 0]
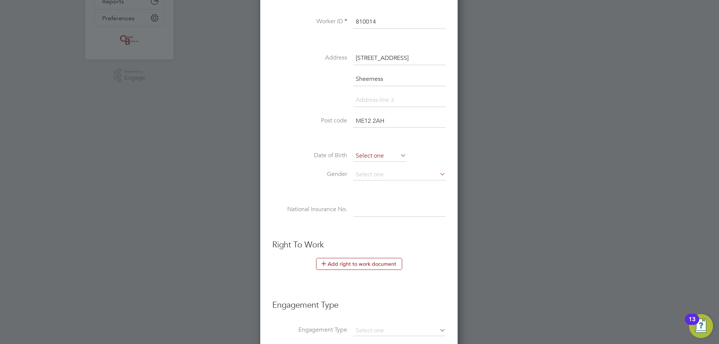
type input "ME12 2AH"
click at [360, 152] on input at bounding box center [379, 156] width 53 height 11
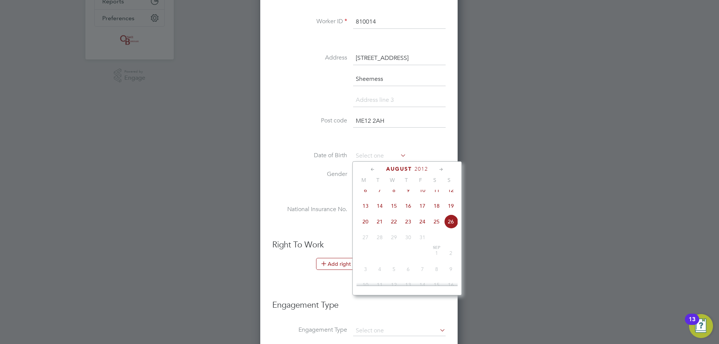
click at [422, 169] on span "2012" at bounding box center [420, 169] width 13 height 6
click at [404, 210] on span "2001" at bounding box center [408, 204] width 14 height 14
click at [371, 168] on icon at bounding box center [372, 169] width 7 height 8
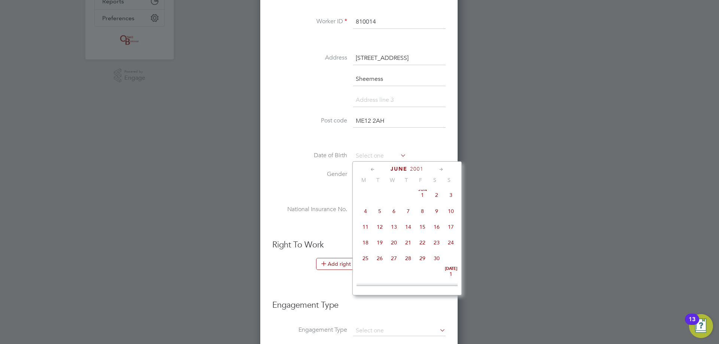
click at [371, 168] on icon at bounding box center [372, 169] width 7 height 8
drag, startPoint x: 400, startPoint y: 245, endPoint x: 392, endPoint y: 244, distance: 7.5
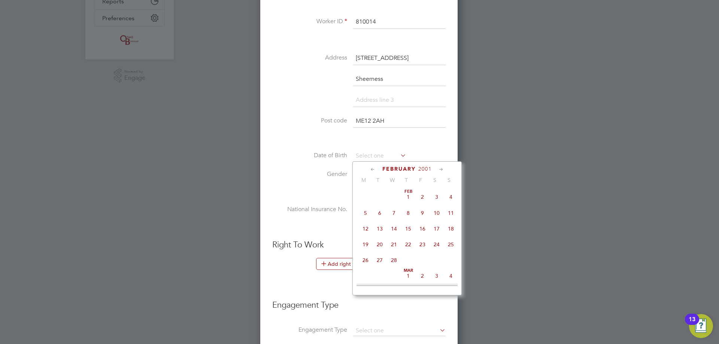
click at [392, 244] on span "21" at bounding box center [394, 244] width 14 height 14
type input "21 Feb 2001"
click at [392, 244] on span "21" at bounding box center [394, 244] width 14 height 14
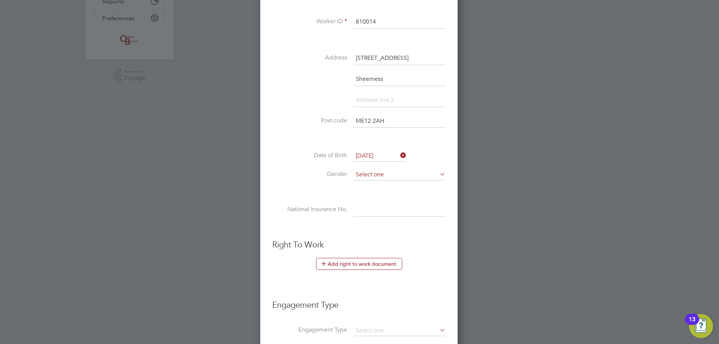
click at [375, 172] on input at bounding box center [399, 174] width 92 height 11
click at [373, 185] on li "[DEMOGRAPHIC_DATA]" at bounding box center [399, 185] width 93 height 10
type input "[DEMOGRAPHIC_DATA]"
click at [367, 212] on input at bounding box center [399, 209] width 92 height 13
click at [374, 174] on input at bounding box center [399, 174] width 92 height 11
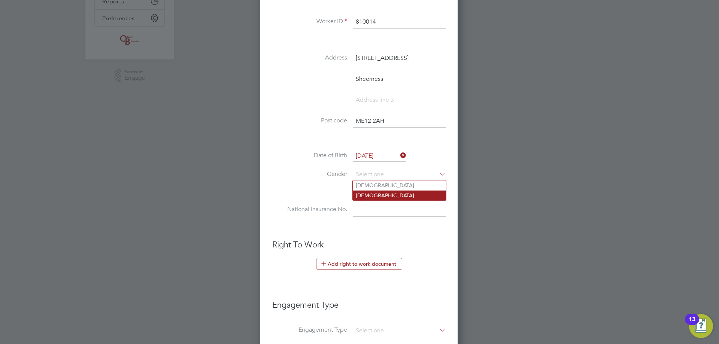
click at [371, 197] on li "Female" at bounding box center [399, 196] width 93 height 10
type input "Female"
click at [364, 215] on input at bounding box center [399, 209] width 92 height 13
click at [372, 214] on input at bounding box center [399, 209] width 92 height 13
paste input "PG855004A"
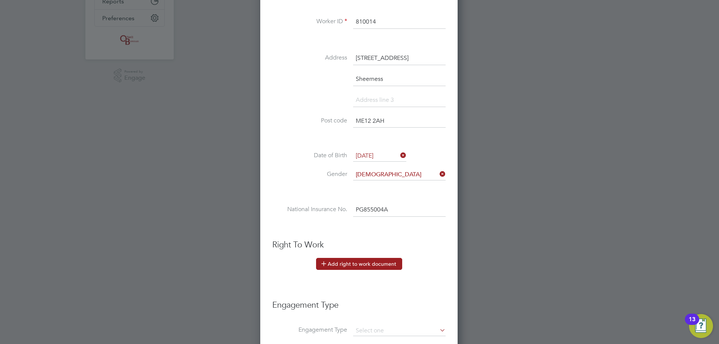
type input "PG 85 50 04 A"
click at [353, 264] on button "Add right to work document" at bounding box center [359, 264] width 86 height 12
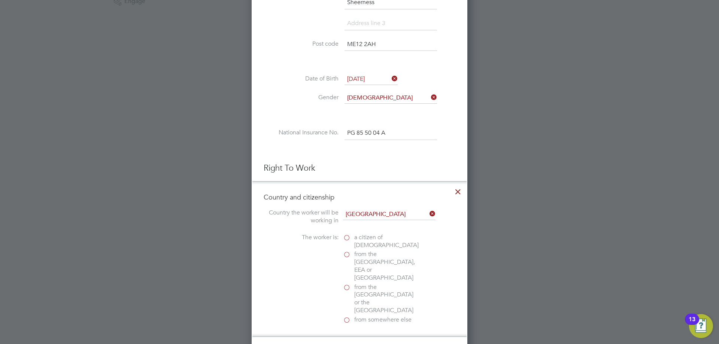
scroll to position [358, 0]
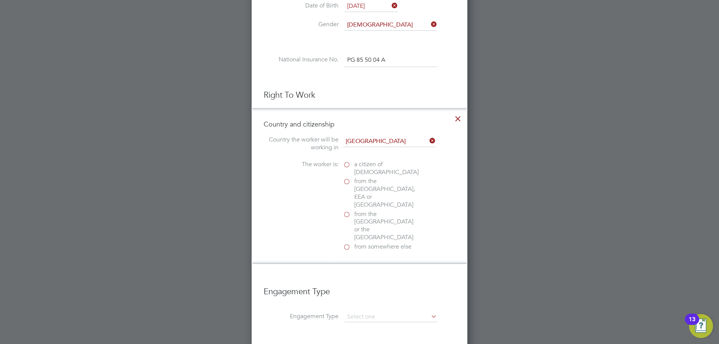
drag, startPoint x: 347, startPoint y: 159, endPoint x: 346, endPoint y: 164, distance: 5.2
click at [347, 160] on at-rtw-residence "Country the worker will be working in United Kingdom The worker is: a citizen o…" at bounding box center [360, 194] width 192 height 116
click at [346, 165] on label "a citizen of United Kingdom" at bounding box center [380, 169] width 75 height 16
click at [0, 0] on input "a citizen of United Kingdom" at bounding box center [0, 0] width 0 height 0
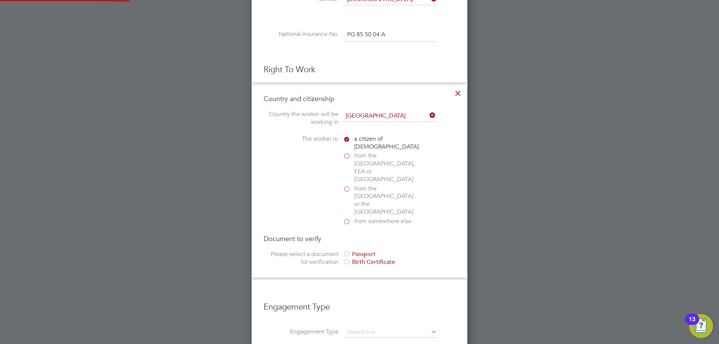
scroll to position [433, 0]
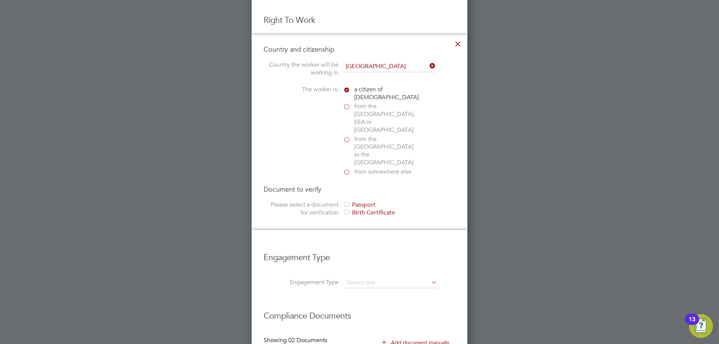
click at [356, 201] on div "Passport" at bounding box center [399, 205] width 112 height 8
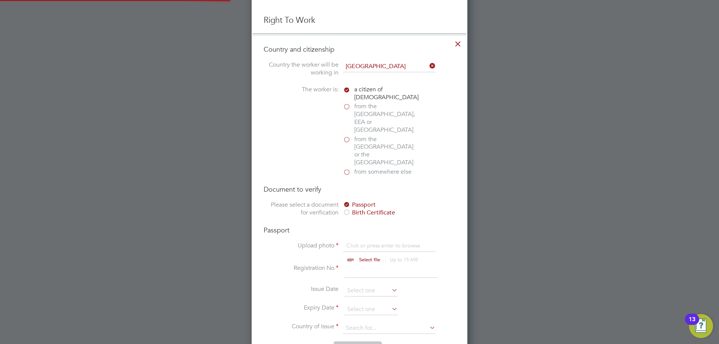
scroll to position [10, 93]
click at [355, 226] on div "Passport Upload photo Click or press enter to browse Select file Up to 15 MB Dr…" at bounding box center [360, 284] width 192 height 116
click at [353, 242] on input "file" at bounding box center [377, 253] width 118 height 22
type input "C:\fakepath\3561667_IMG_2387.png"
click at [351, 264] on input at bounding box center [390, 270] width 92 height 13
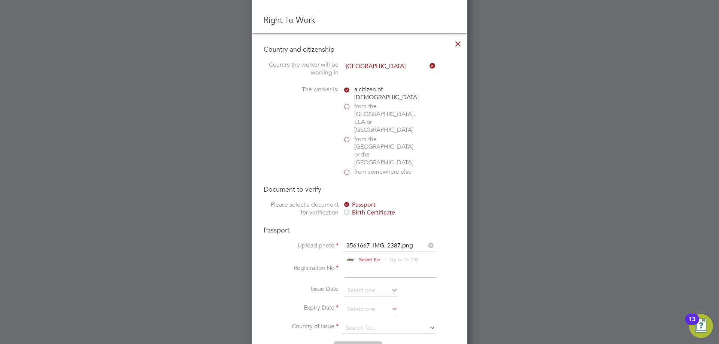
click at [362, 264] on input at bounding box center [390, 270] width 92 height 13
type input "556029286"
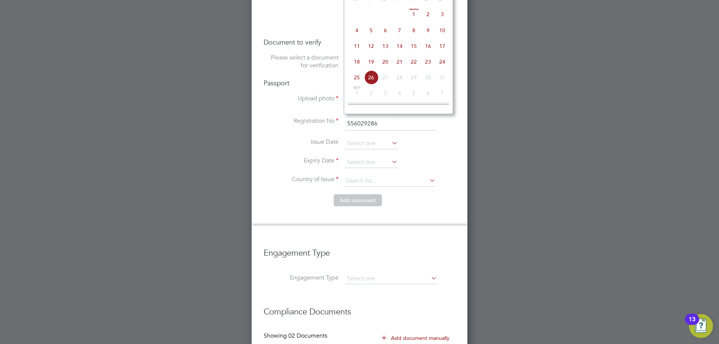
scroll to position [505, 0]
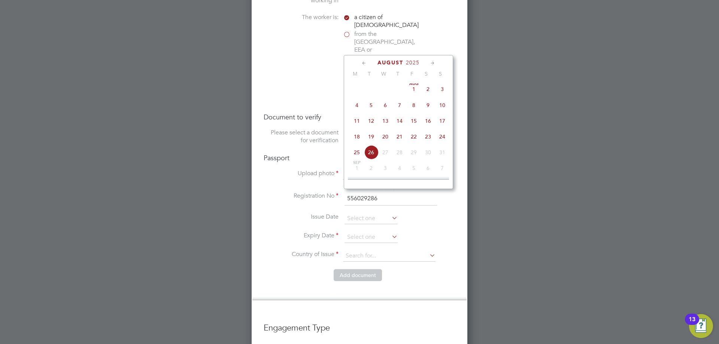
click at [412, 63] on span "2025" at bounding box center [412, 63] width 13 height 6
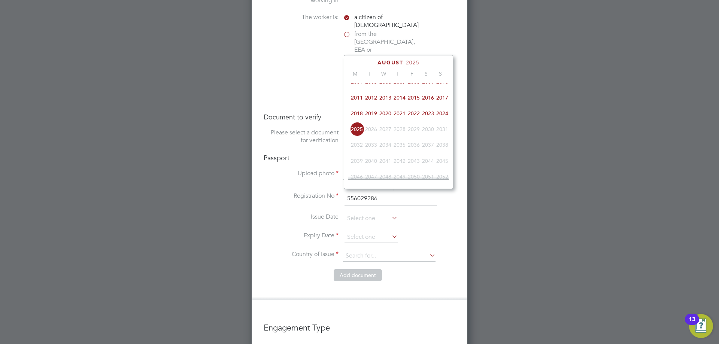
click at [358, 116] on span "2018" at bounding box center [357, 113] width 14 height 14
click at [354, 109] on span "13" at bounding box center [357, 102] width 14 height 14
type input "13 Aug 2018"
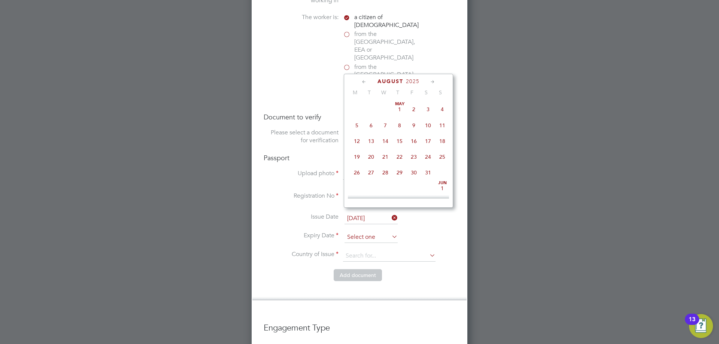
scroll to position [292, 0]
click at [368, 232] on input at bounding box center [370, 237] width 53 height 11
click at [419, 79] on span "2025" at bounding box center [412, 81] width 13 height 6
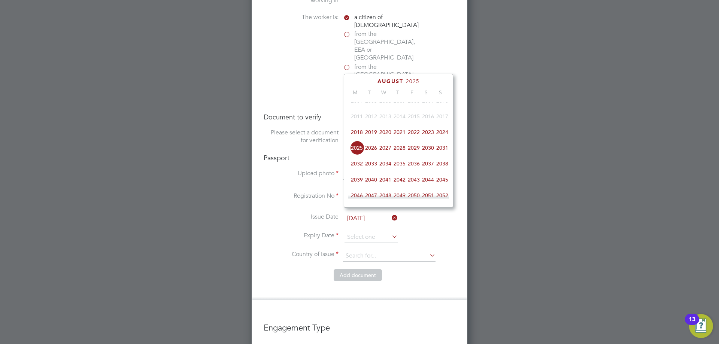
click at [399, 152] on span "2028" at bounding box center [399, 148] width 14 height 14
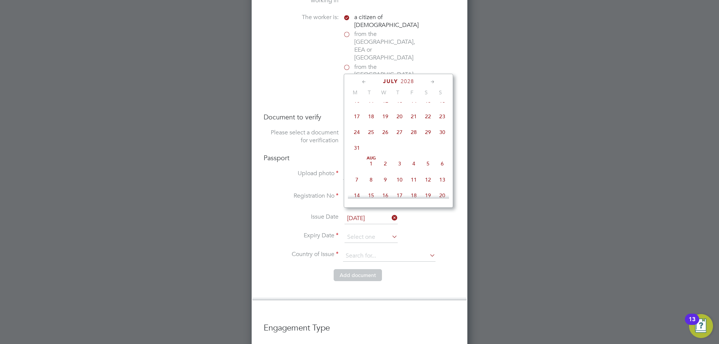
click at [434, 82] on icon at bounding box center [432, 82] width 7 height 8
click at [444, 124] on span "13" at bounding box center [442, 119] width 14 height 14
type input "13 Aug 2028"
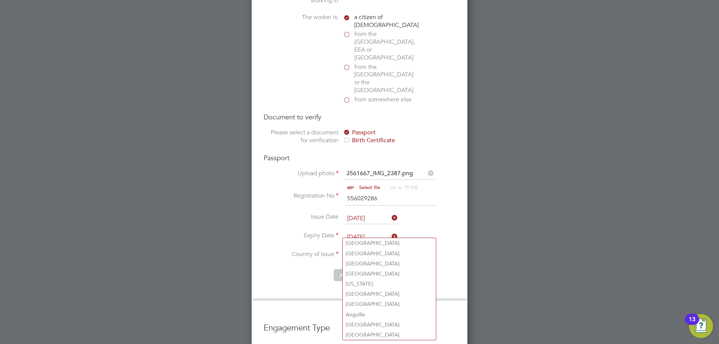
click at [373, 250] on input at bounding box center [389, 255] width 92 height 11
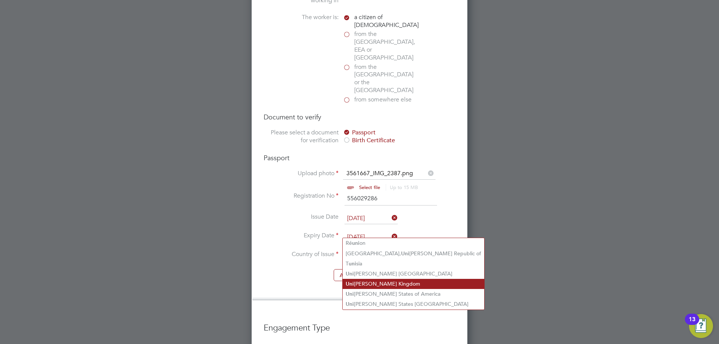
click at [374, 280] on li "Uni ted Kingdom" at bounding box center [414, 284] width 142 height 10
type input "[GEOGRAPHIC_DATA]"
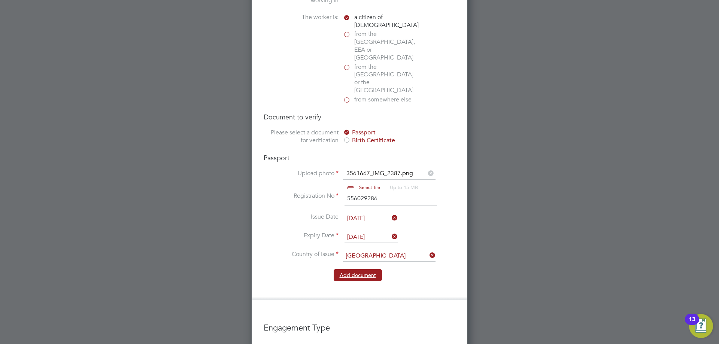
click at [349, 269] on button "Add document" at bounding box center [358, 275] width 48 height 12
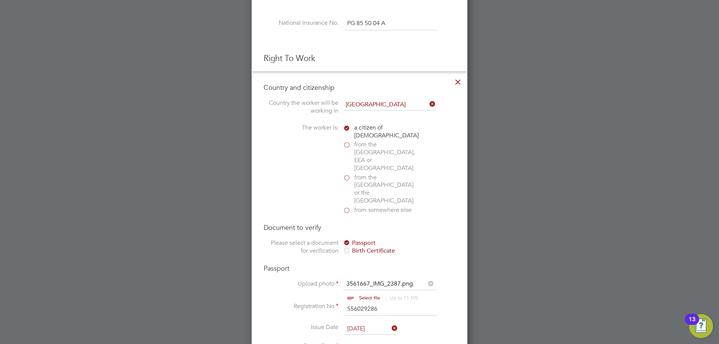
scroll to position [711, 198]
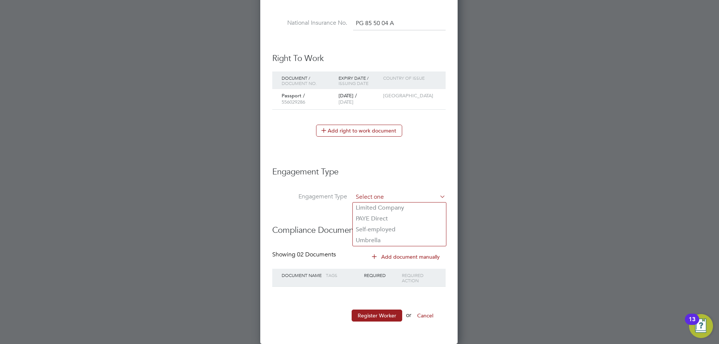
click at [369, 195] on input at bounding box center [399, 197] width 92 height 10
click at [368, 237] on li "Umbrella" at bounding box center [399, 240] width 93 height 11
type input "Umbrella"
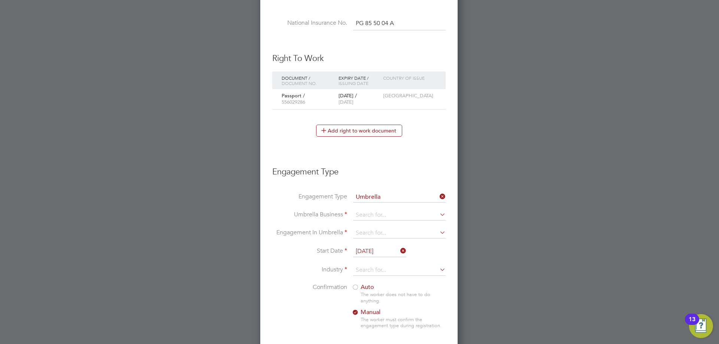
scroll to position [850, 198]
click at [371, 213] on input at bounding box center [399, 215] width 92 height 10
click at [384, 211] on input at bounding box center [399, 215] width 92 height 10
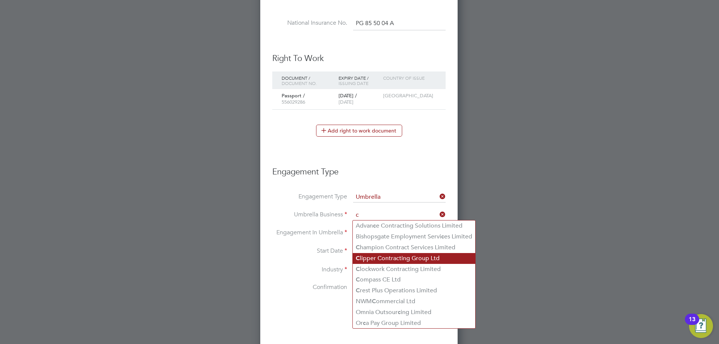
click at [377, 258] on li "C lipper Contracting Group Ltd" at bounding box center [414, 258] width 122 height 11
type input "Clipper Contracting Group Ltd"
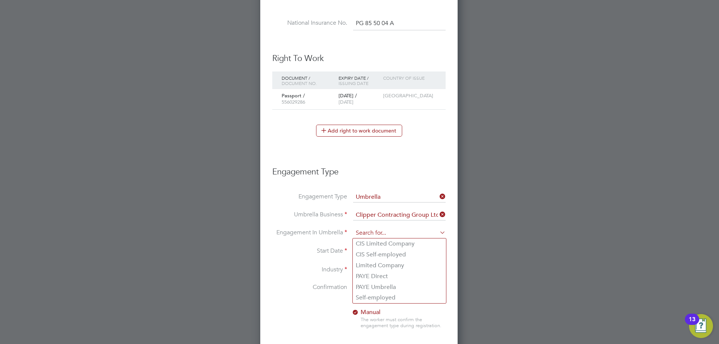
click at [366, 230] on input at bounding box center [399, 233] width 92 height 10
click at [379, 288] on li "PAYE Umbrella" at bounding box center [399, 287] width 93 height 11
type input "PAYE Umbrella"
click at [368, 271] on input at bounding box center [399, 270] width 92 height 11
click at [369, 327] on li "Construction" at bounding box center [399, 332] width 93 height 10
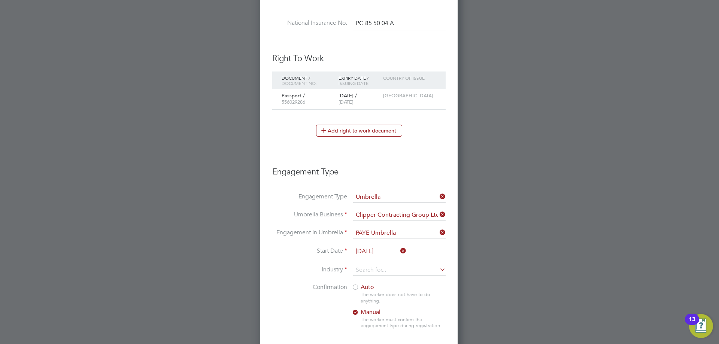
type input "Construction"
click at [367, 251] on input "[DATE]" at bounding box center [379, 251] width 53 height 11
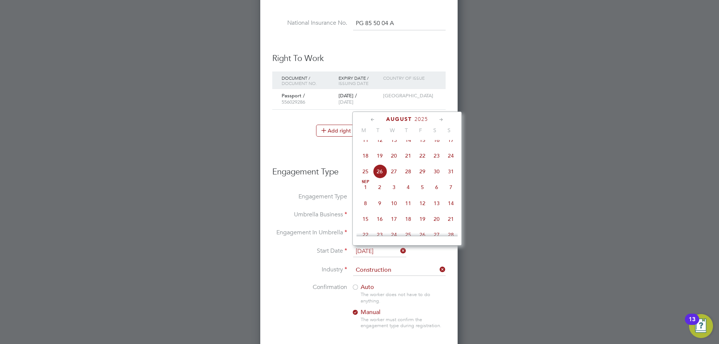
drag, startPoint x: 380, startPoint y: 179, endPoint x: 350, endPoint y: 152, distance: 39.5
click at [378, 178] on span "26" at bounding box center [380, 171] width 14 height 14
click at [376, 250] on input "[DATE]" at bounding box center [379, 251] width 53 height 11
click at [380, 179] on span "26" at bounding box center [380, 171] width 14 height 14
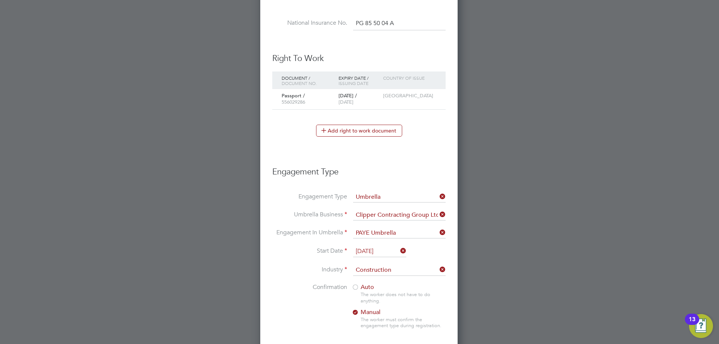
click at [360, 288] on span "Auto" at bounding box center [363, 286] width 22 height 7
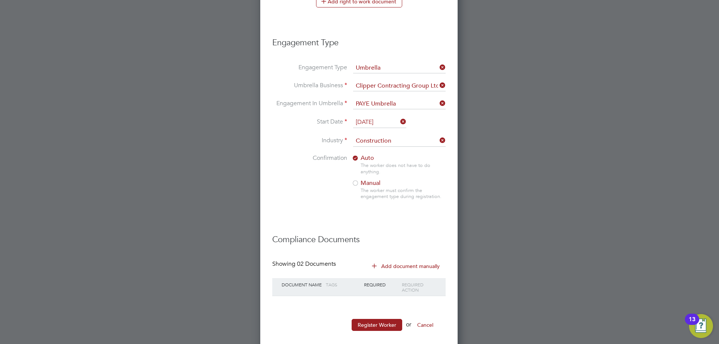
scroll to position [534, 0]
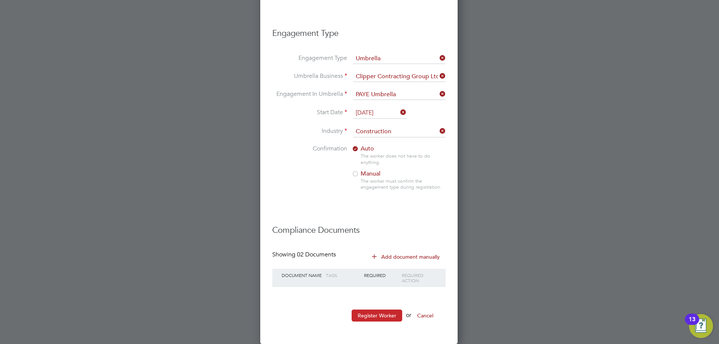
click at [360, 315] on button "Register Worker" at bounding box center [377, 316] width 51 height 12
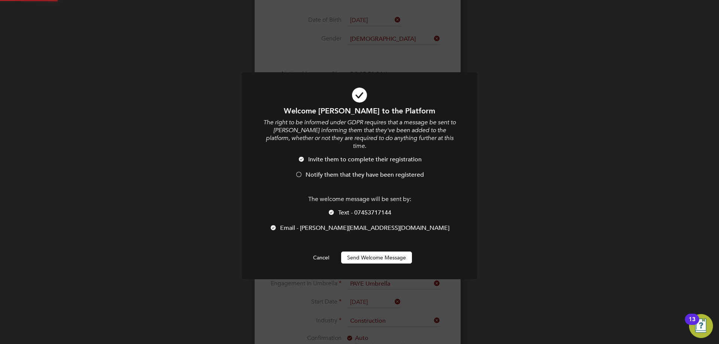
scroll to position [0, 0]
click at [320, 171] on span "Notify them that they have been registered" at bounding box center [365, 174] width 118 height 7
click at [359, 253] on button "Send Welcome Message" at bounding box center [376, 258] width 71 height 12
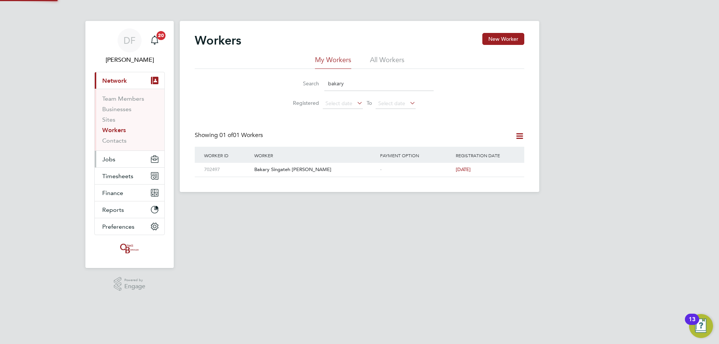
click at [114, 162] on span "Jobs" at bounding box center [108, 159] width 13 height 7
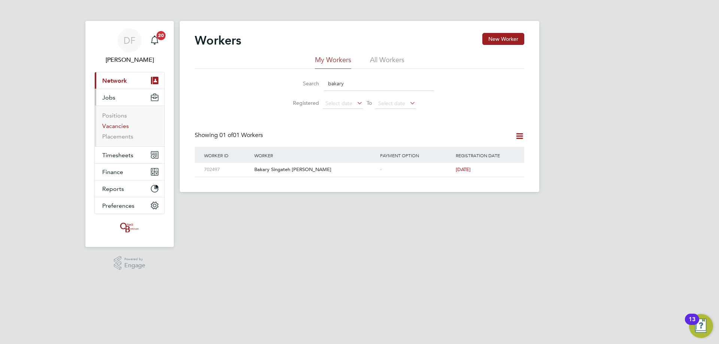
click at [116, 126] on link "Vacancies" at bounding box center [115, 125] width 27 height 7
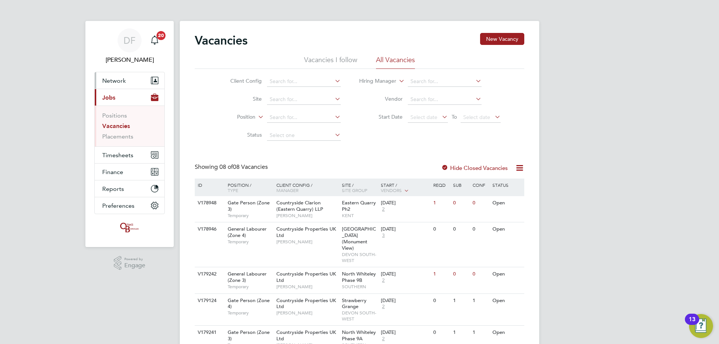
click at [107, 82] on span "Network" at bounding box center [114, 80] width 24 height 7
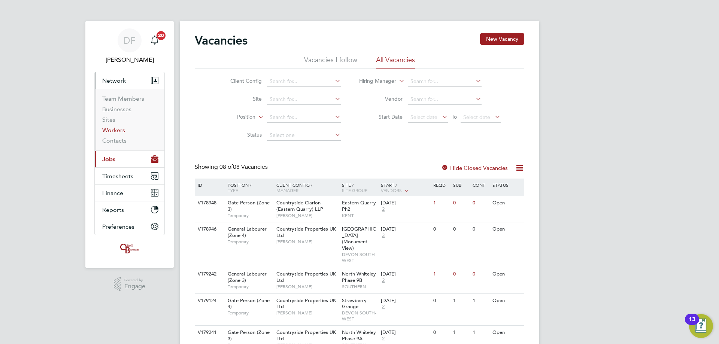
click at [112, 130] on link "Workers" at bounding box center [113, 130] width 23 height 7
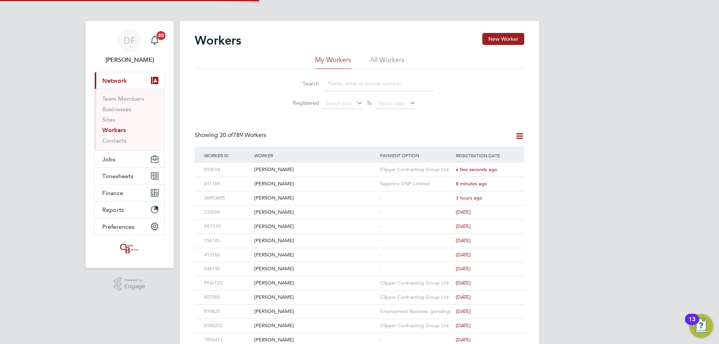
click at [338, 85] on input at bounding box center [378, 83] width 109 height 15
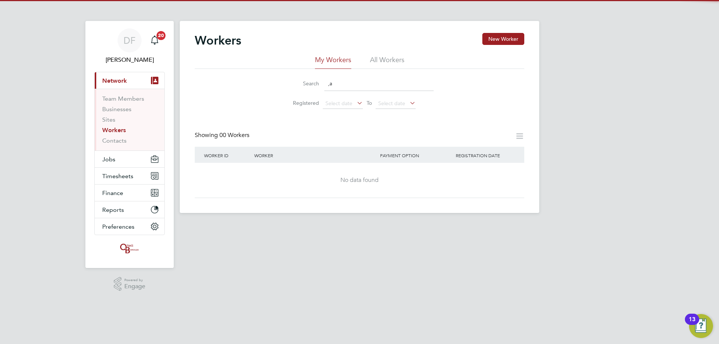
type input ","
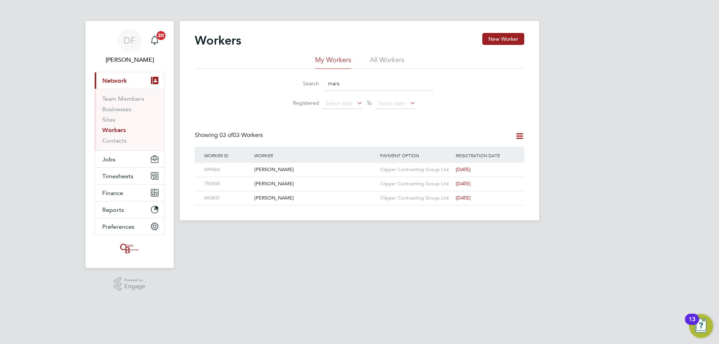
type input "mars"
click at [292, 35] on div "Workers New Worker" at bounding box center [359, 44] width 329 height 22
drag, startPoint x: 282, startPoint y: 36, endPoint x: 260, endPoint y: 42, distance: 22.7
click at [276, 37] on div "Workers New Worker" at bounding box center [359, 44] width 329 height 22
drag, startPoint x: 219, startPoint y: 42, endPoint x: 206, endPoint y: 44, distance: 14.0
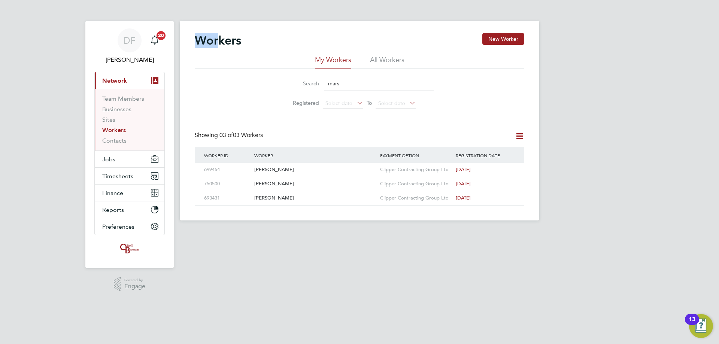
click at [204, 44] on h2 "Workers" at bounding box center [218, 40] width 46 height 15
click at [210, 44] on h2 "Workers" at bounding box center [218, 40] width 46 height 15
drag, startPoint x: 218, startPoint y: 40, endPoint x: 228, endPoint y: 42, distance: 10.0
click at [228, 42] on h2 "Workers" at bounding box center [218, 40] width 46 height 15
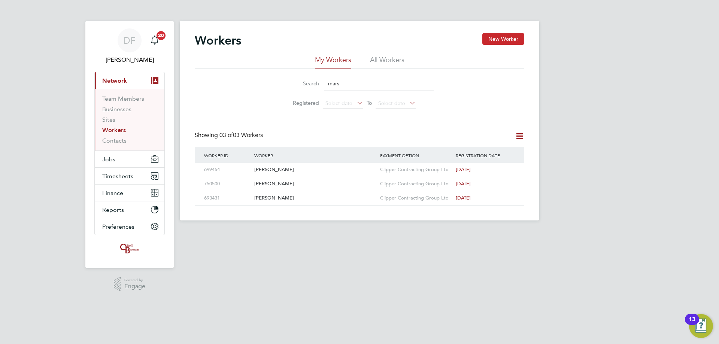
click at [502, 39] on button "New Worker" at bounding box center [503, 39] width 42 height 12
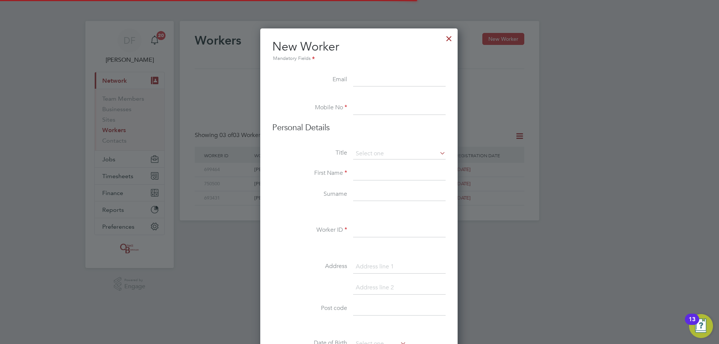
scroll to position [637, 198]
drag, startPoint x: 359, startPoint y: 81, endPoint x: 354, endPoint y: 82, distance: 4.5
click at [359, 81] on input at bounding box center [399, 79] width 92 height 13
click at [370, 82] on input at bounding box center [399, 79] width 92 height 13
paste input "paulsymonds@live.co.uk"
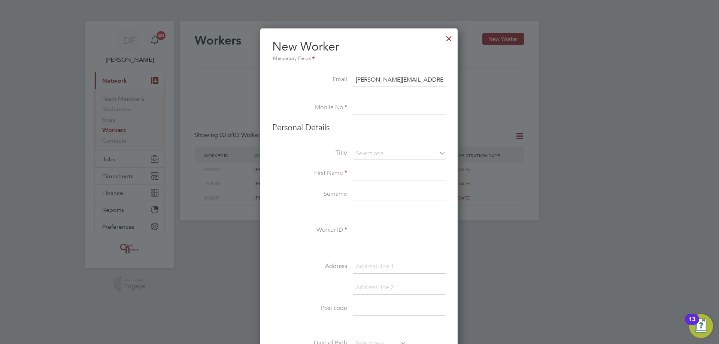
type input "paulsymonds@live.co.uk"
click at [362, 106] on input at bounding box center [399, 107] width 92 height 13
click at [355, 109] on input at bounding box center [399, 107] width 92 height 13
paste input "07557749792"
type input "07557749792"
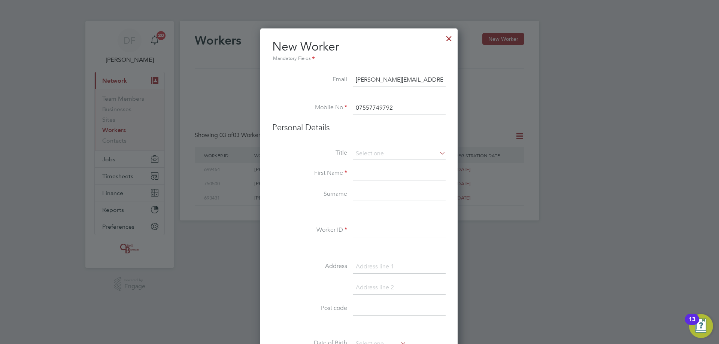
click at [368, 146] on li "Personal Details" at bounding box center [358, 135] width 173 height 26
click at [370, 155] on input at bounding box center [399, 153] width 92 height 11
click at [370, 166] on li "Mr" at bounding box center [399, 165] width 93 height 10
type input "Mr"
click at [361, 171] on input at bounding box center [399, 173] width 92 height 13
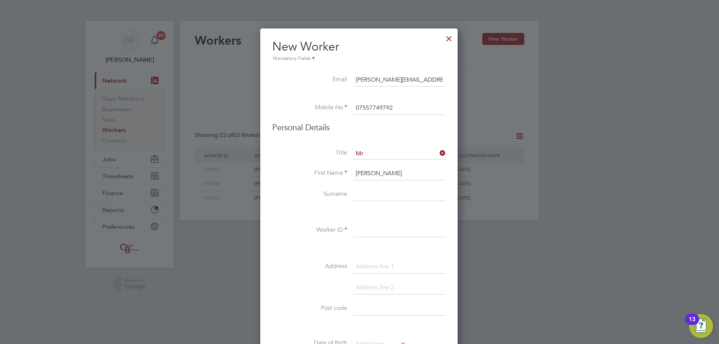
type input "Paul"
type input "Symonds"
type input "810787"
click at [365, 266] on input at bounding box center [399, 266] width 92 height 13
type input "West Hoe Lane"
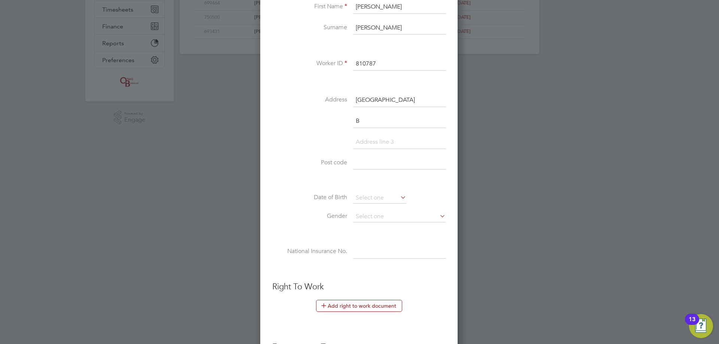
scroll to position [658, 198]
type input "Bishops waltham"
type input "Hampshire"
type input "SO32 1DT"
click at [366, 196] on input at bounding box center [379, 197] width 53 height 11
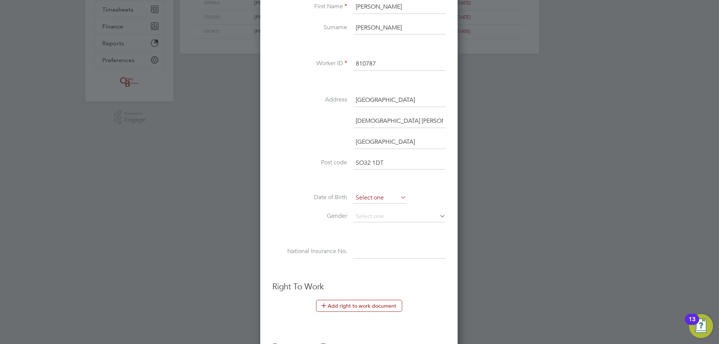
scroll to position [276, 0]
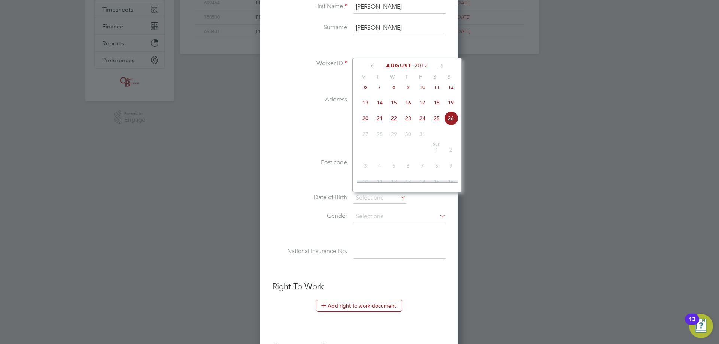
click at [417, 64] on span "2012" at bounding box center [420, 66] width 13 height 6
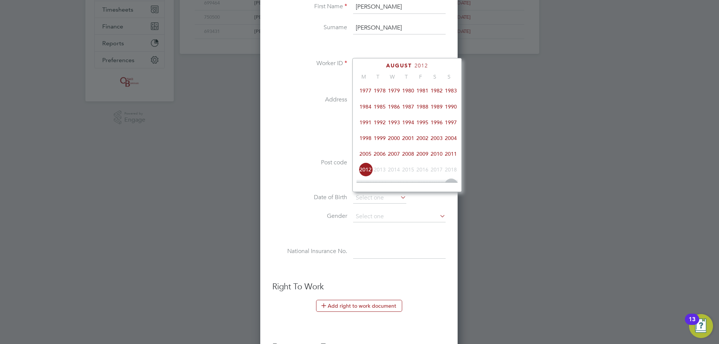
click at [411, 96] on span "1980" at bounding box center [408, 90] width 14 height 14
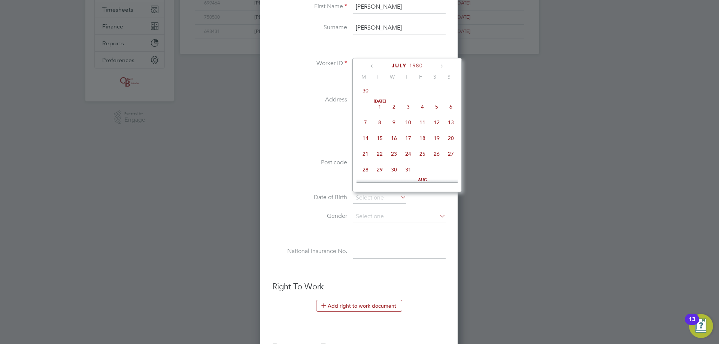
click at [374, 67] on icon at bounding box center [372, 66] width 7 height 8
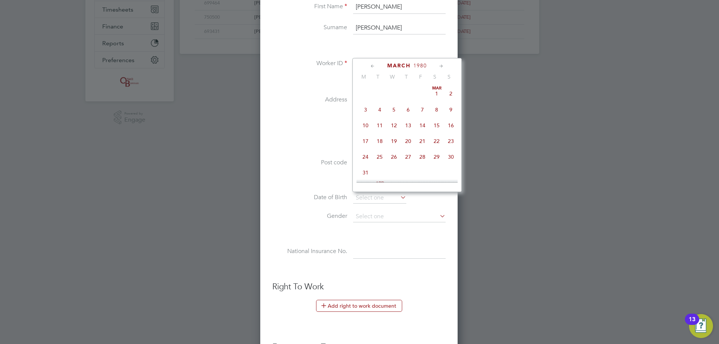
click at [411, 157] on span "27" at bounding box center [408, 157] width 14 height 14
type input "27 Mar 1980"
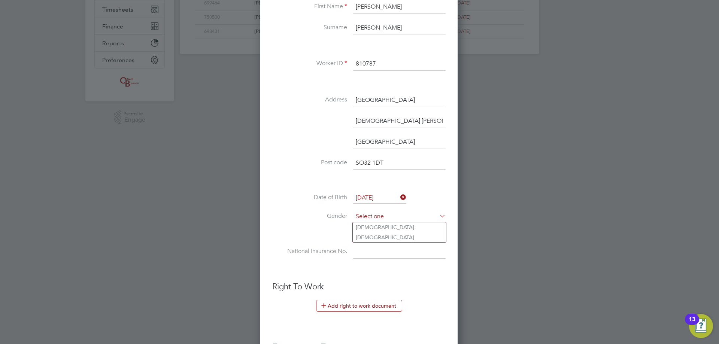
click at [377, 215] on input at bounding box center [399, 216] width 92 height 11
click at [366, 227] on li "[DEMOGRAPHIC_DATA]" at bounding box center [399, 227] width 93 height 10
type input "[DEMOGRAPHIC_DATA]"
click at [355, 254] on input at bounding box center [399, 251] width 92 height 13
click at [358, 253] on input at bounding box center [399, 251] width 92 height 13
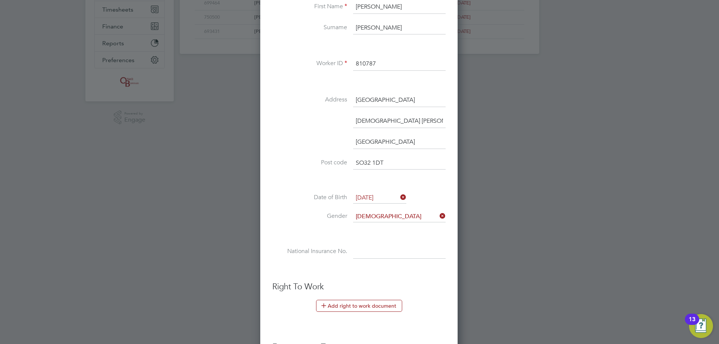
paste input "PW381568A"
type input "PW 38 15 68 A"
click at [342, 304] on button "Add right to work document" at bounding box center [359, 306] width 86 height 12
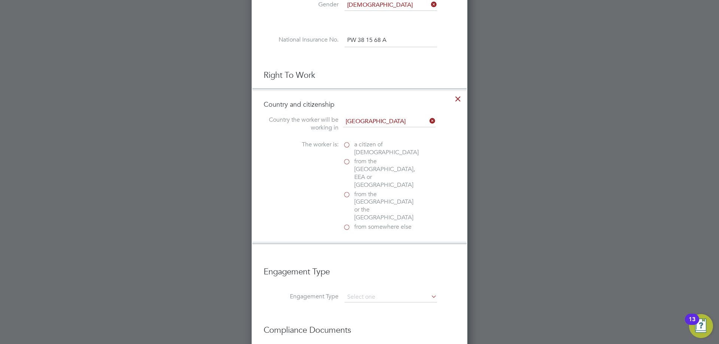
scroll to position [391, 0]
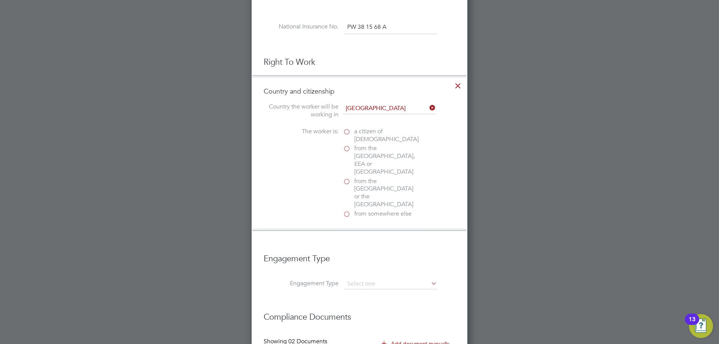
click at [347, 137] on label "a citizen of United Kingdom" at bounding box center [380, 136] width 75 height 16
click at [0, 0] on input "a citizen of United Kingdom" at bounding box center [0, 0] width 0 height 0
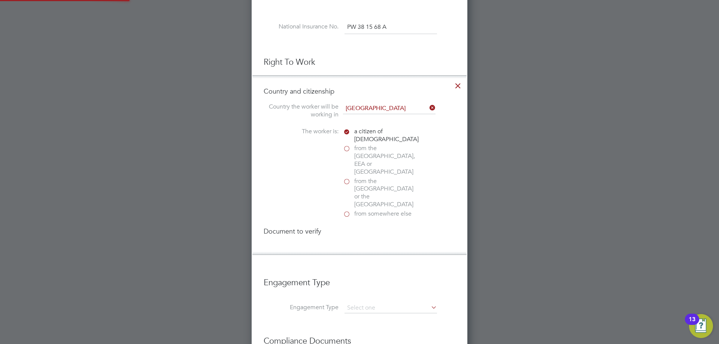
scroll to position [812, 216]
click at [347, 133] on label "a citizen of United Kingdom" at bounding box center [380, 136] width 75 height 16
click at [0, 0] on input "a citizen of United Kingdom" at bounding box center [0, 0] width 0 height 0
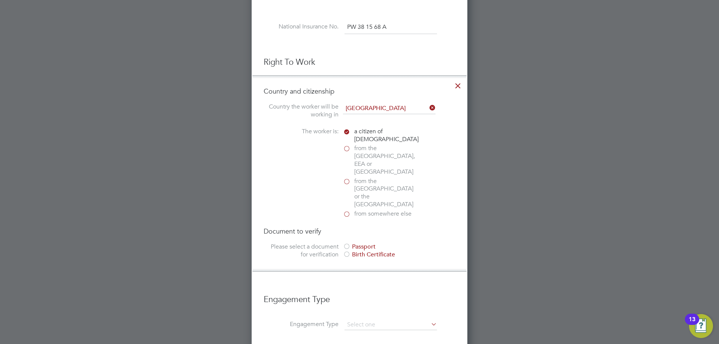
click at [345, 243] on div at bounding box center [346, 246] width 7 height 7
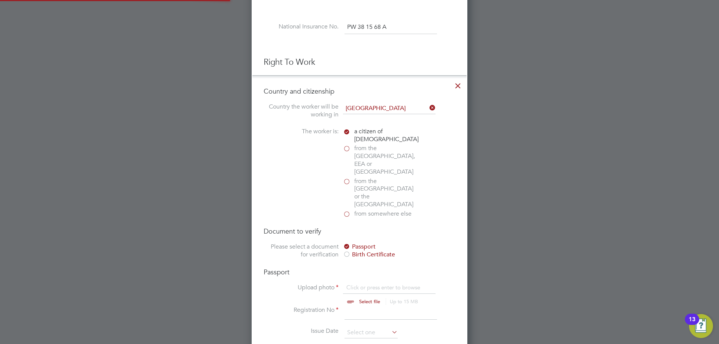
scroll to position [10, 93]
click at [362, 284] on input "file" at bounding box center [377, 295] width 118 height 22
type input "C:\fakepath\3613739_IMG_9466.jpeg"
click at [347, 306] on input at bounding box center [390, 312] width 92 height 13
type input "553098446"
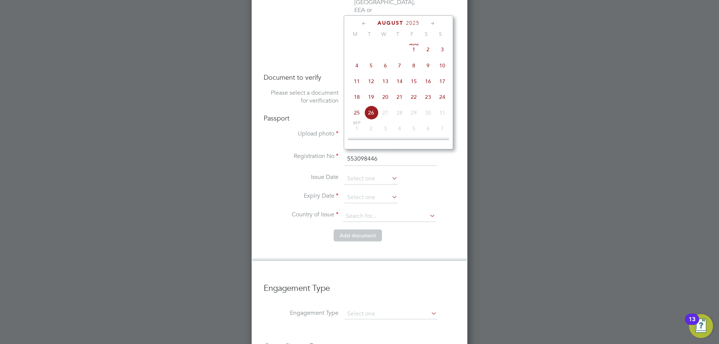
scroll to position [468, 0]
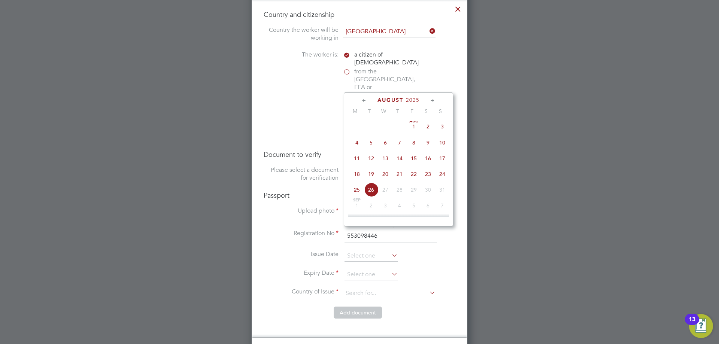
click at [417, 100] on span "2025" at bounding box center [412, 100] width 13 height 6
click at [354, 154] on span "2018" at bounding box center [357, 151] width 14 height 14
click at [366, 101] on icon at bounding box center [364, 101] width 7 height 8
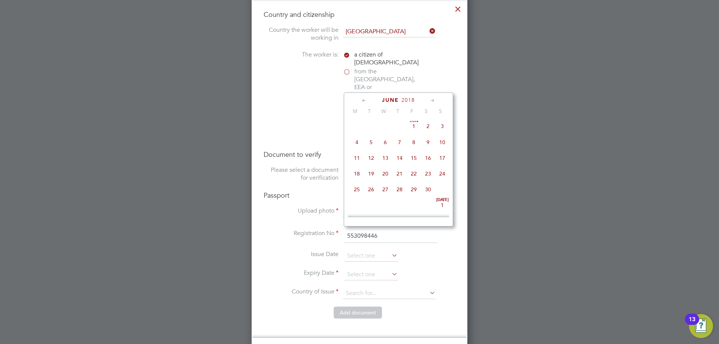
click at [366, 101] on icon at bounding box center [364, 101] width 7 height 8
click at [397, 177] on span "22" at bounding box center [399, 175] width 14 height 14
type input "22 Mar 2018"
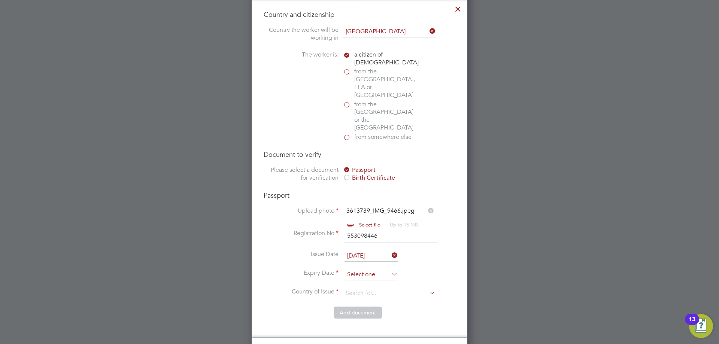
click at [365, 269] on input at bounding box center [370, 274] width 53 height 11
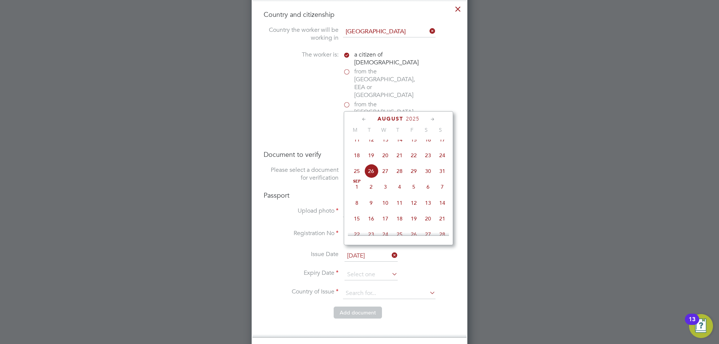
click at [394, 119] on span "August" at bounding box center [390, 119] width 26 height 6
click at [417, 119] on span "2025" at bounding box center [412, 119] width 13 height 6
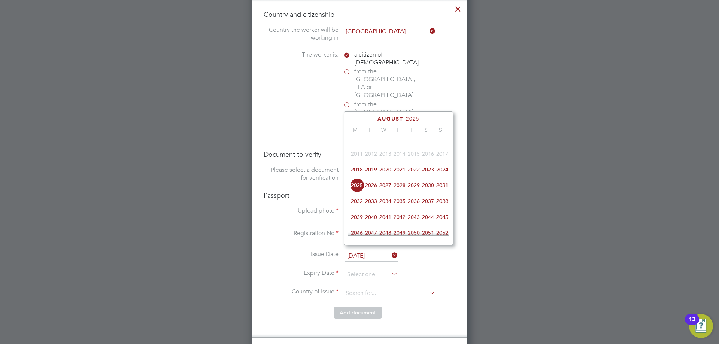
click at [398, 192] on span "2028" at bounding box center [399, 185] width 14 height 14
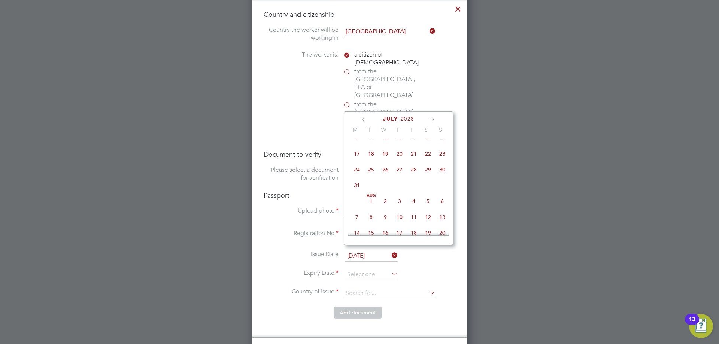
scroll to position [161, 0]
click at [423, 195] on span "22" at bounding box center [428, 191] width 14 height 14
type input "22 Jul 2028"
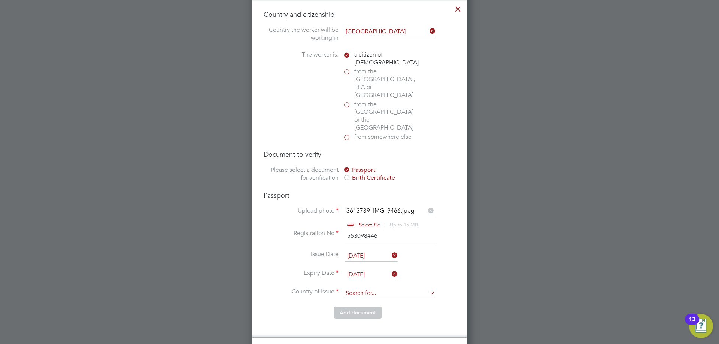
click at [364, 288] on input at bounding box center [389, 293] width 92 height 11
click at [365, 301] on li "[GEOGRAPHIC_DATA]" at bounding box center [395, 301] width 105 height 10
type input "[GEOGRAPHIC_DATA]"
click at [353, 288] on li "Country of Issue United Kingdom" at bounding box center [360, 297] width 192 height 19
click at [354, 307] on button "Add document" at bounding box center [358, 313] width 48 height 12
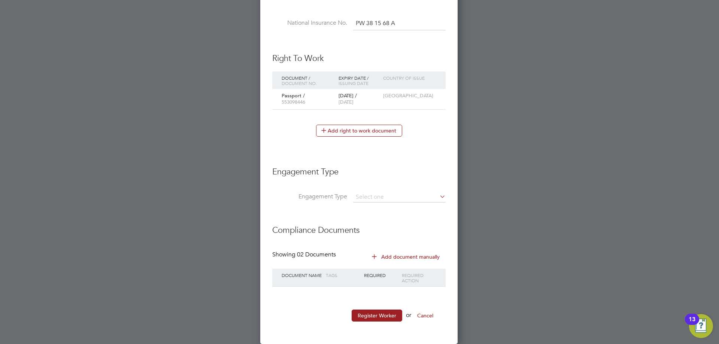
scroll to position [711, 198]
click at [383, 193] on input at bounding box center [399, 197] width 92 height 10
click at [373, 230] on li "Self-employed" at bounding box center [399, 229] width 93 height 11
type input "Self-employed"
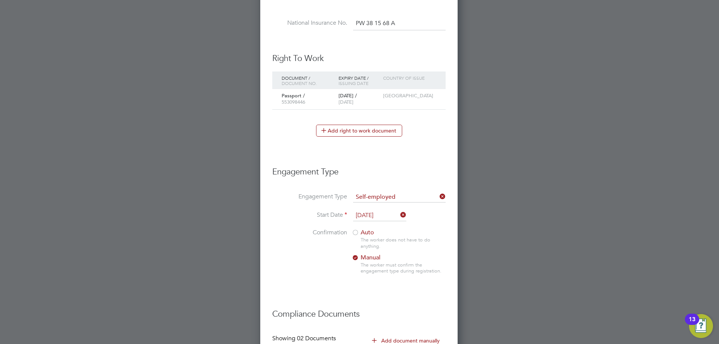
scroll to position [4, 4]
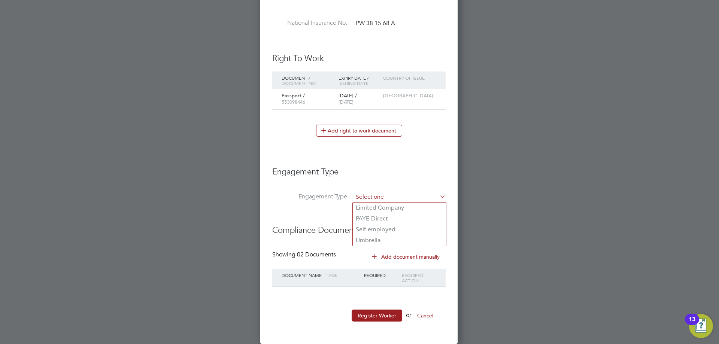
click at [384, 195] on input at bounding box center [399, 197] width 92 height 10
click at [373, 242] on li "Umbrella" at bounding box center [399, 240] width 93 height 11
type input "Umbrella"
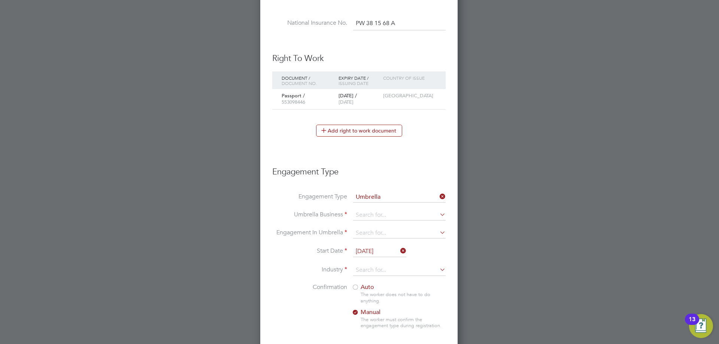
scroll to position [850, 198]
click at [385, 214] on input at bounding box center [399, 215] width 92 height 10
click at [377, 270] on li "Clipper Contracting Group Ltd" at bounding box center [414, 269] width 122 height 11
type input "Clipper Contracting Group Ltd"
click at [364, 230] on input at bounding box center [399, 233] width 92 height 10
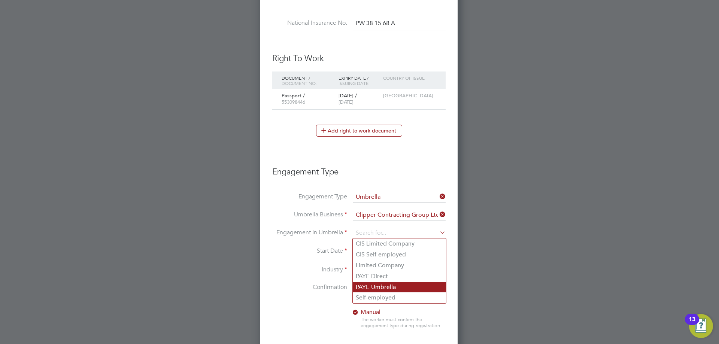
click at [370, 284] on li "PAYE Umbrella" at bounding box center [399, 287] width 93 height 11
type input "PAYE Umbrella"
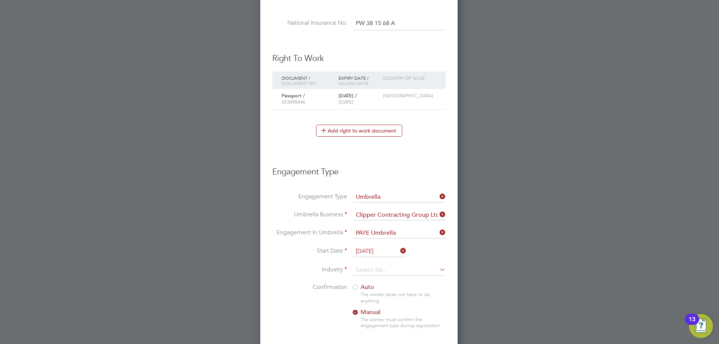
click at [365, 249] on input "[DATE]" at bounding box center [379, 251] width 53 height 11
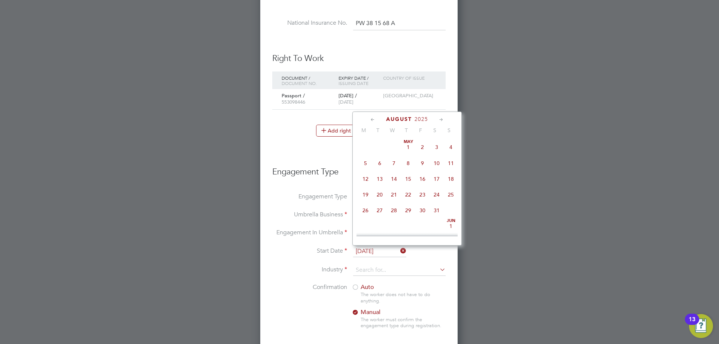
scroll to position [292, 0]
click at [307, 222] on li "Umbrella Business Clipper Contracting Group Ltd" at bounding box center [358, 219] width 173 height 18
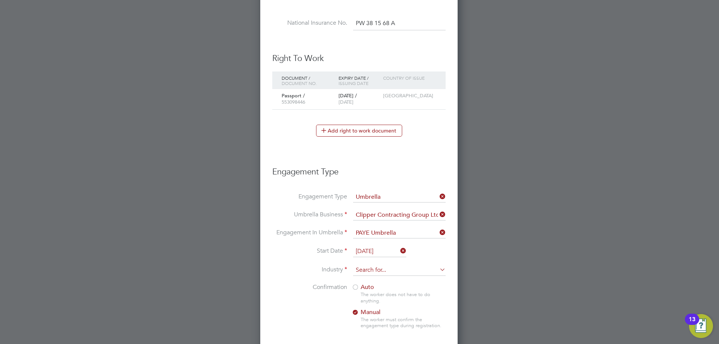
click at [358, 269] on input at bounding box center [399, 270] width 92 height 11
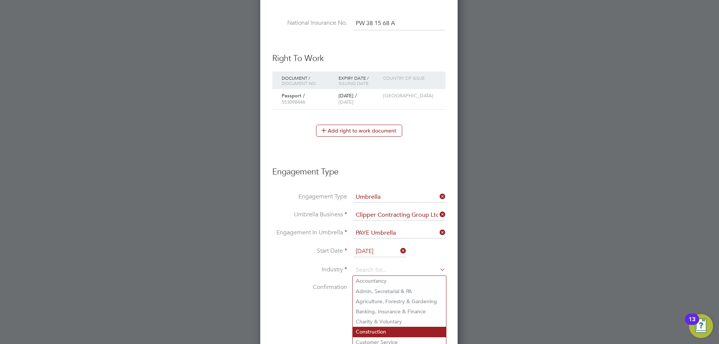
click at [365, 330] on li "Construction" at bounding box center [399, 332] width 93 height 10
type input "Construction"
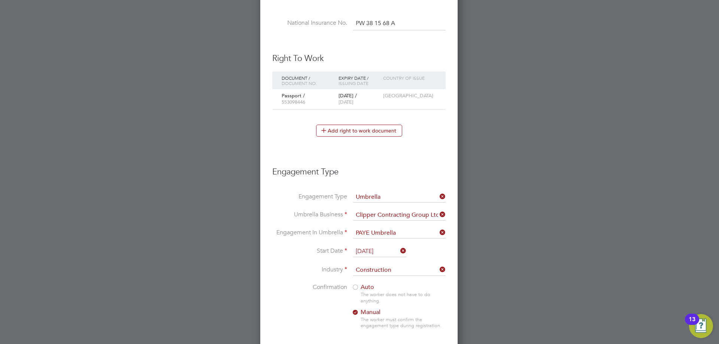
click at [357, 286] on div at bounding box center [355, 287] width 7 height 7
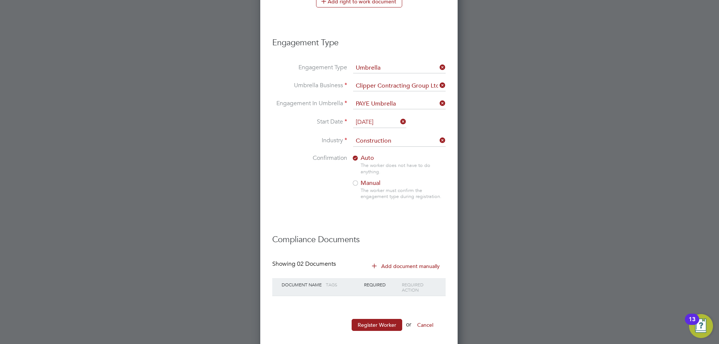
scroll to position [534, 0]
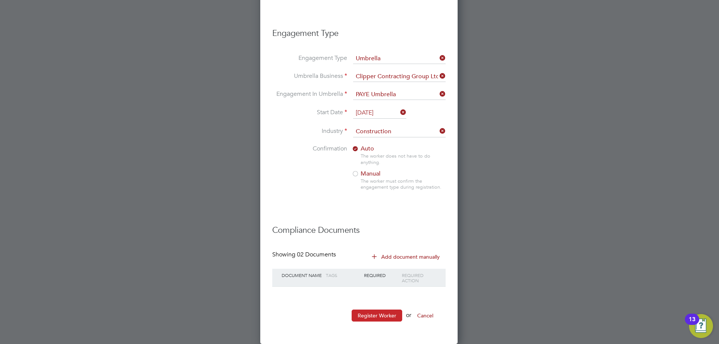
click at [367, 321] on button "Register Worker" at bounding box center [377, 316] width 51 height 12
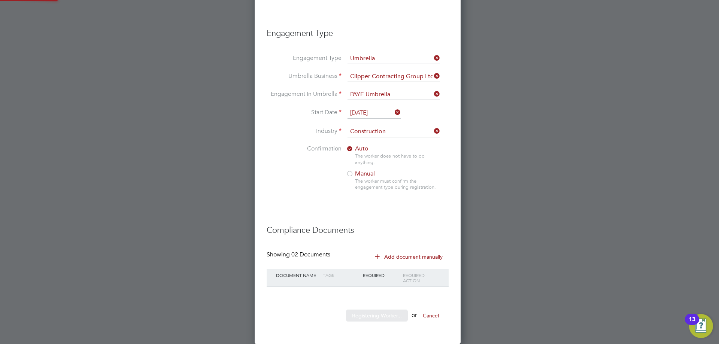
scroll to position [0, 0]
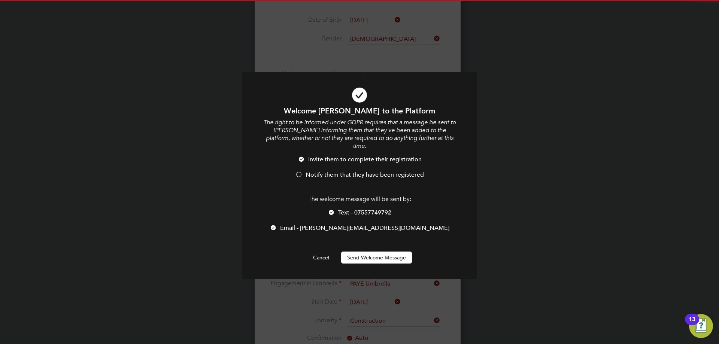
click at [309, 171] on span "Notify them that they have been registered" at bounding box center [365, 174] width 118 height 7
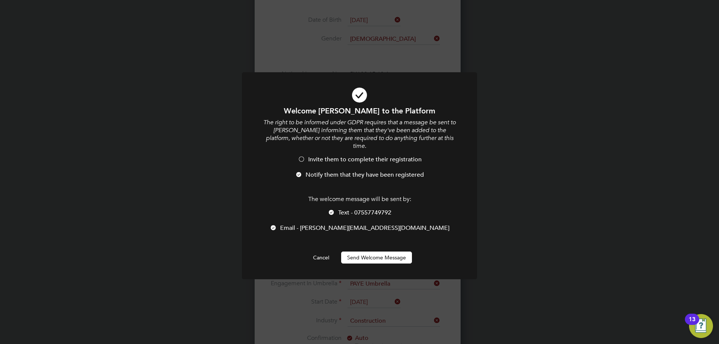
click at [371, 252] on button "Send Welcome Message" at bounding box center [376, 258] width 71 height 12
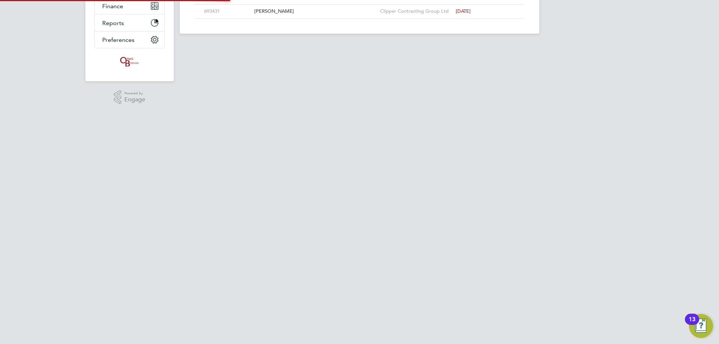
scroll to position [850, 198]
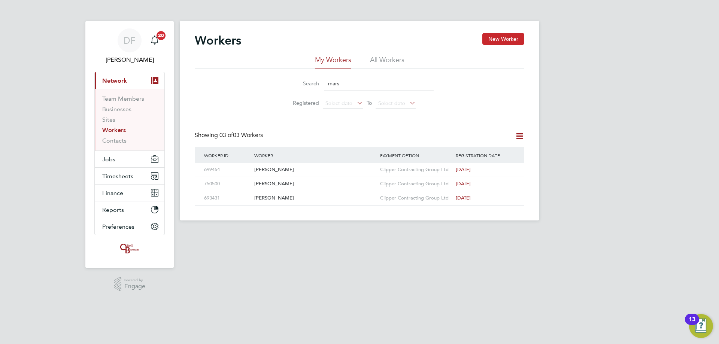
click at [500, 38] on button "New Worker" at bounding box center [503, 39] width 42 height 12
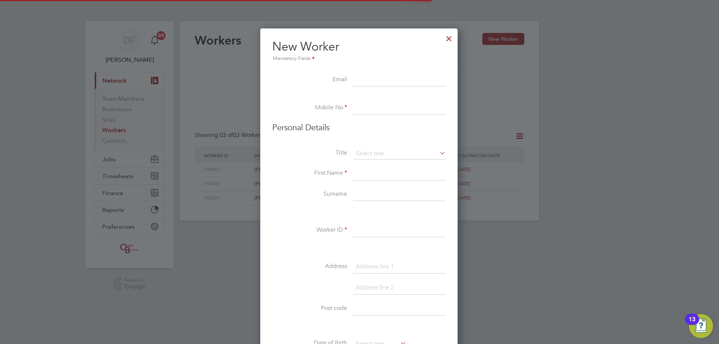
scroll to position [637, 198]
click at [373, 77] on input at bounding box center [399, 79] width 92 height 13
click at [371, 76] on input at bounding box center [399, 79] width 92 height 13
paste input "[EMAIL_ADDRESS][DOMAIN_NAME]"
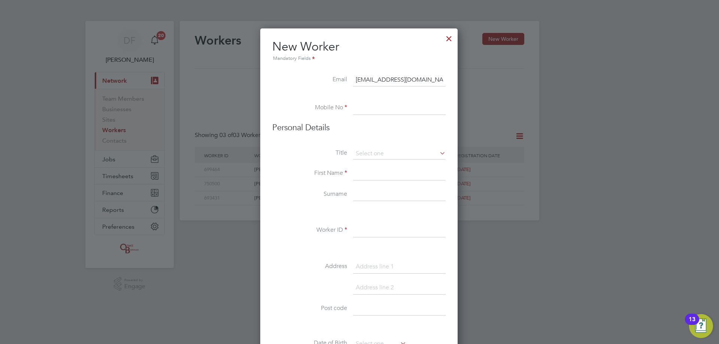
type input "[EMAIL_ADDRESS][DOMAIN_NAME]"
click at [370, 105] on input at bounding box center [399, 107] width 92 height 13
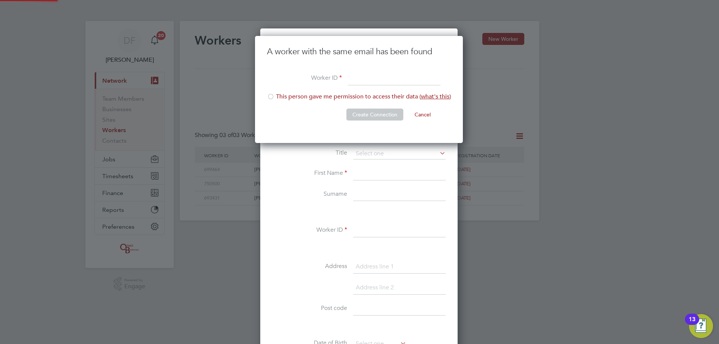
scroll to position [107, 209]
click at [358, 82] on input at bounding box center [394, 78] width 92 height 13
click at [359, 79] on input at bounding box center [394, 78] width 92 height 13
type input "740935"
click at [323, 95] on li "This person gave me permission to access their data ( what's this )" at bounding box center [359, 100] width 184 height 15
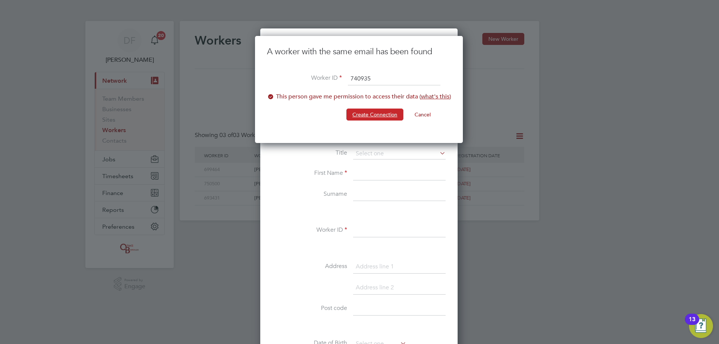
click at [370, 115] on button "Create Connection" at bounding box center [374, 115] width 57 height 12
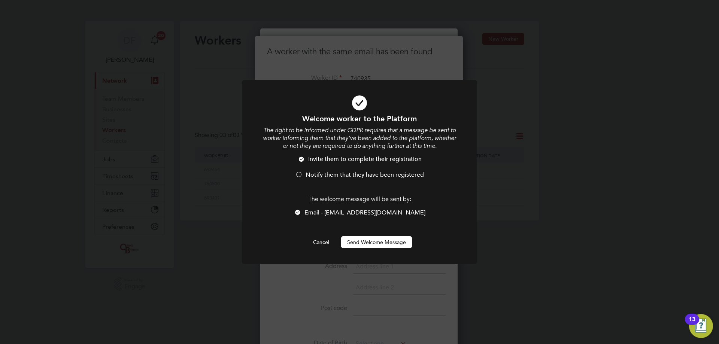
click at [329, 176] on span "Notify them that they have been registered" at bounding box center [365, 174] width 118 height 7
drag, startPoint x: 375, startPoint y: 236, endPoint x: 369, endPoint y: 239, distance: 6.0
click at [375, 236] on button "Send Welcome Message" at bounding box center [376, 242] width 71 height 12
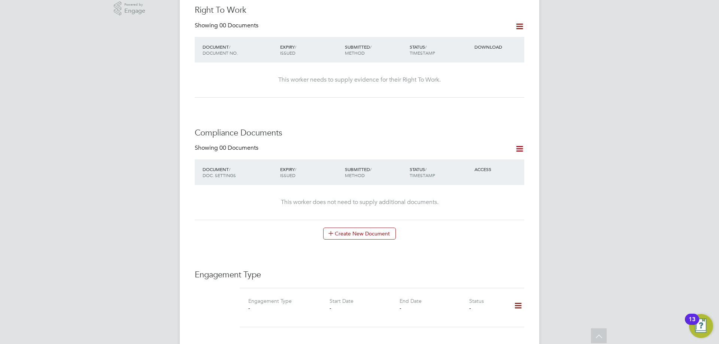
scroll to position [262, 0]
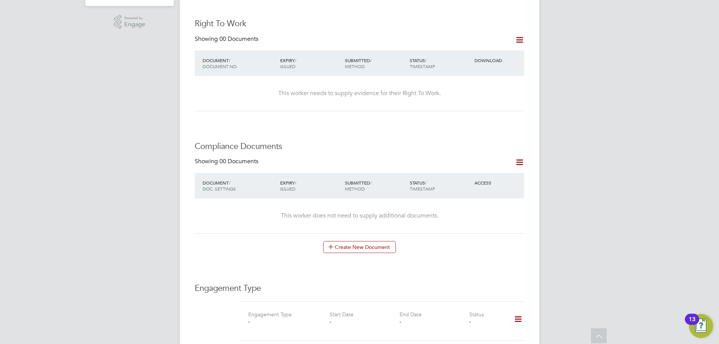
click at [516, 158] on icon at bounding box center [519, 162] width 9 height 9
click at [518, 35] on icon at bounding box center [519, 39] width 9 height 9
click at [477, 49] on li "Add Right To Work Document" at bounding box center [478, 50] width 90 height 10
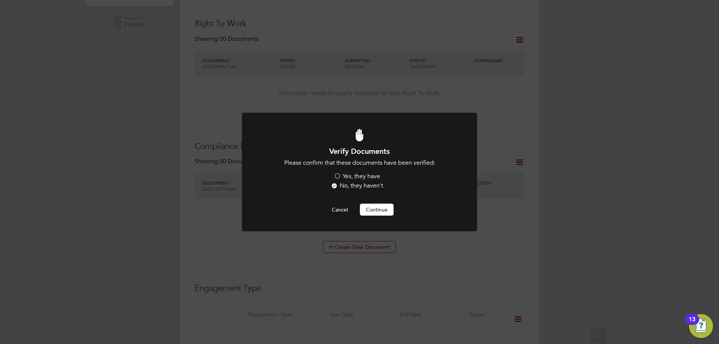
click at [359, 177] on label "Yes, they have" at bounding box center [357, 177] width 46 height 8
click at [0, 0] on input "Yes, they have" at bounding box center [0, 0] width 0 height 0
click at [366, 210] on button "Continue" at bounding box center [377, 210] width 34 height 12
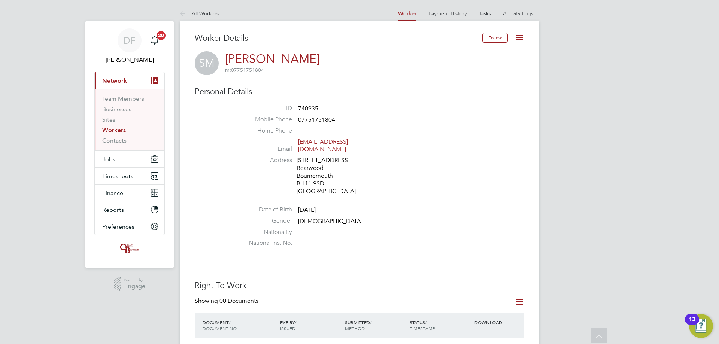
scroll to position [262, 0]
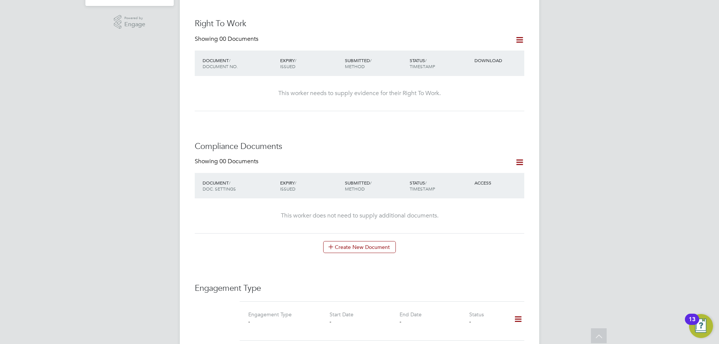
drag, startPoint x: 681, startPoint y: 66, endPoint x: 676, endPoint y: 54, distance: 12.4
click at [681, 64] on div "DF Dan Fry Notifications 20 Applications: Current page: Network Team Members Bu…" at bounding box center [359, 211] width 719 height 947
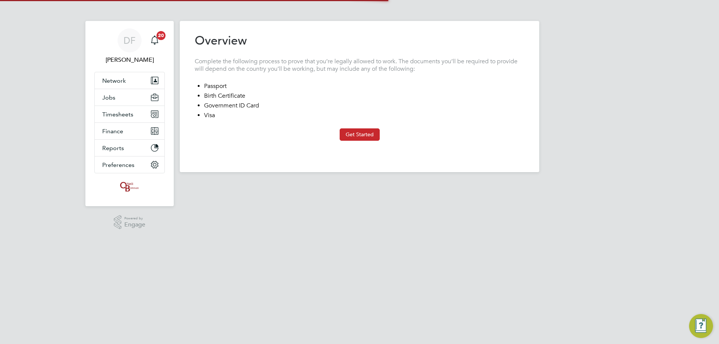
click at [365, 135] on button "Get Started" at bounding box center [360, 134] width 40 height 12
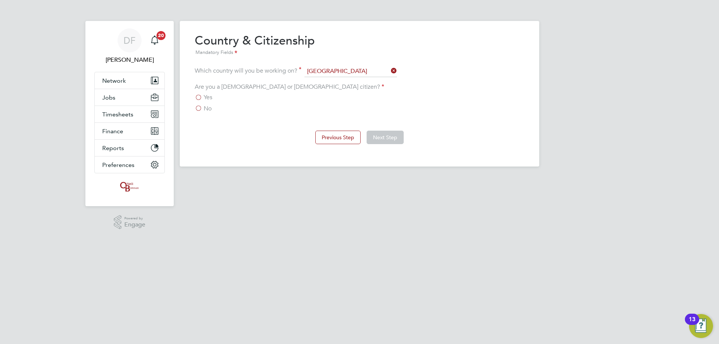
click at [209, 92] on div "Are you a [DEMOGRAPHIC_DATA] or [DEMOGRAPHIC_DATA] citizen? Yes No" at bounding box center [359, 98] width 329 height 30
click at [204, 96] on span "Yes" at bounding box center [208, 97] width 9 height 7
click at [0, 0] on input "Yes" at bounding box center [0, 0] width 0 height 0
click at [388, 136] on button "Next Step" at bounding box center [385, 137] width 37 height 13
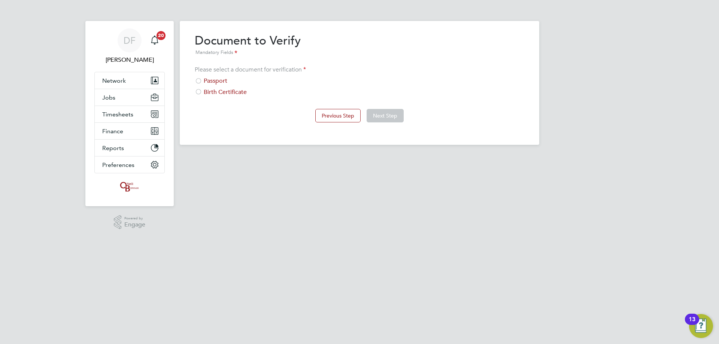
click at [221, 80] on div "Passport" at bounding box center [359, 81] width 329 height 8
click at [394, 116] on button "Next Step" at bounding box center [385, 115] width 37 height 13
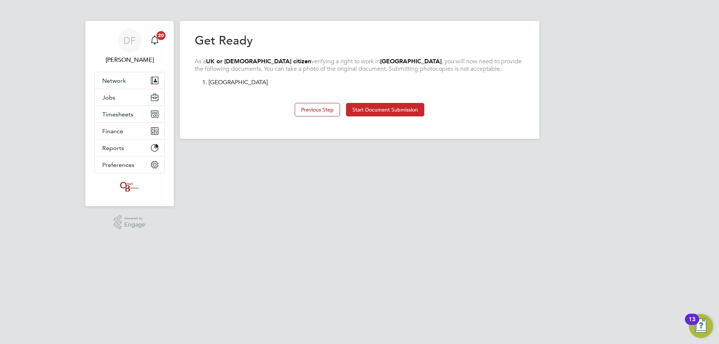
click at [372, 107] on button "Start Document Submission" at bounding box center [385, 109] width 78 height 13
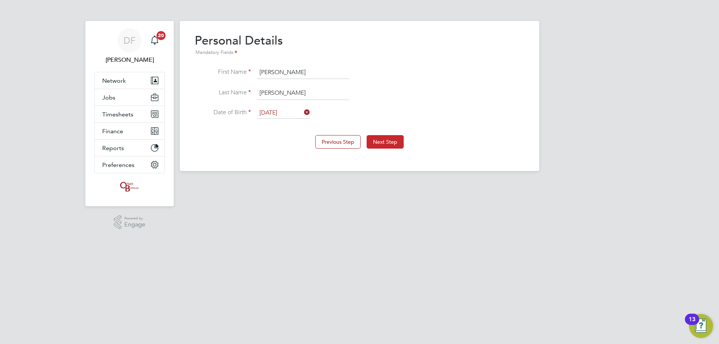
click at [388, 144] on button "Next Step" at bounding box center [385, 141] width 37 height 13
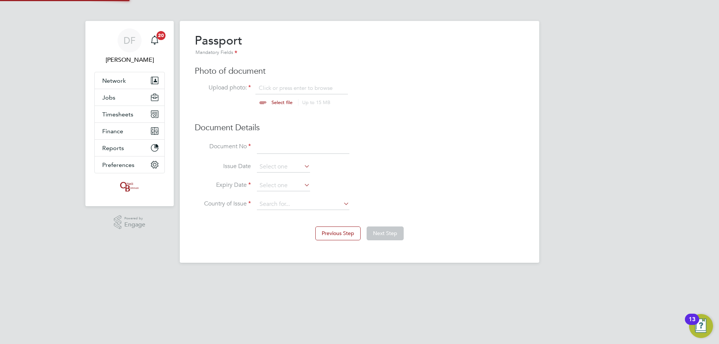
scroll to position [10, 93]
click at [282, 148] on input at bounding box center [303, 147] width 92 height 13
click at [277, 95] on input "file" at bounding box center [289, 95] width 118 height 22
type input "C:\fakepath\[PASSPORT]_passport id.pdf"
click at [276, 149] on input at bounding box center [303, 147] width 92 height 13
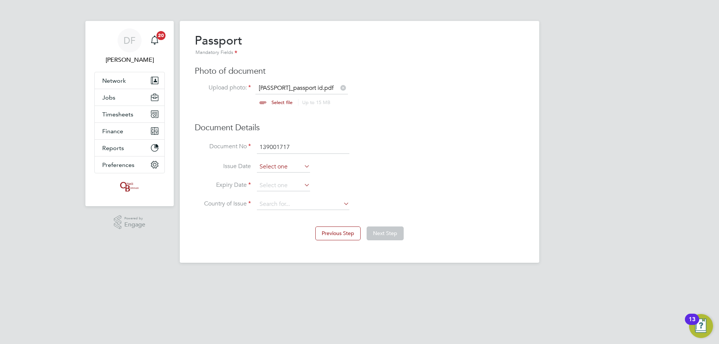
type input "139001717"
click at [265, 167] on input at bounding box center [283, 166] width 53 height 11
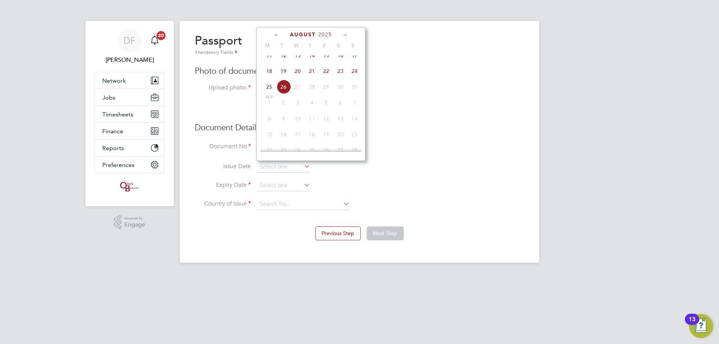
click at [328, 35] on span "2025" at bounding box center [324, 34] width 13 height 6
click at [341, 89] on span "2023" at bounding box center [340, 85] width 14 height 14
click at [345, 34] on icon at bounding box center [344, 35] width 7 height 8
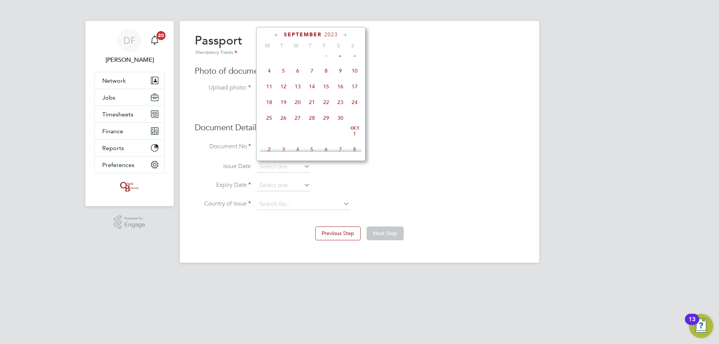
click at [345, 34] on icon at bounding box center [344, 35] width 7 height 8
click at [298, 76] on span "4" at bounding box center [298, 68] width 14 height 14
type input "[DATE]"
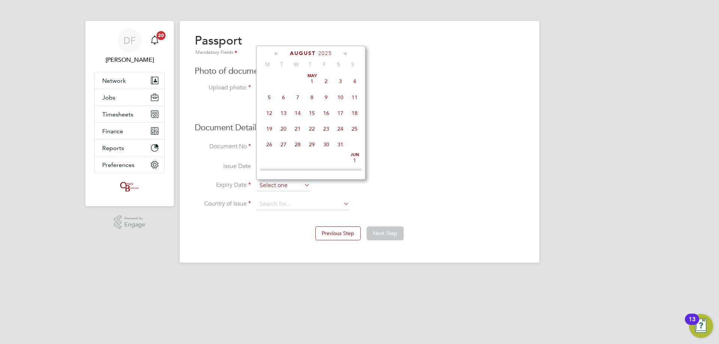
click at [277, 183] on input at bounding box center [283, 185] width 53 height 11
click at [326, 53] on span "2025" at bounding box center [324, 53] width 13 height 6
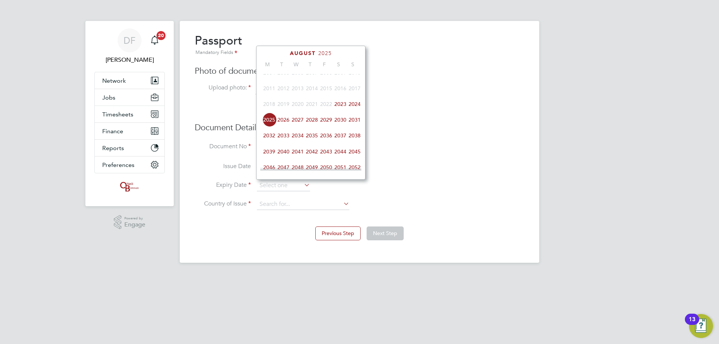
click at [285, 140] on span "2033" at bounding box center [283, 135] width 14 height 14
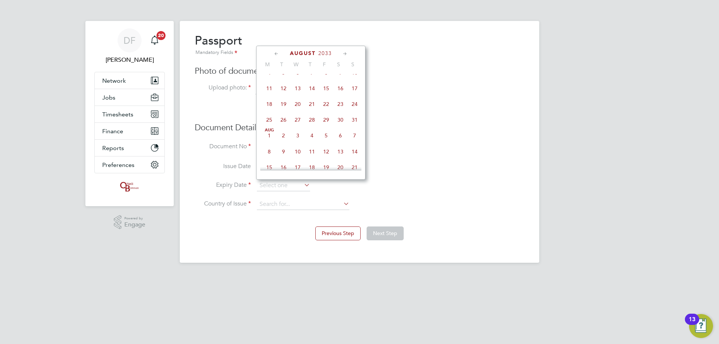
click at [344, 52] on icon at bounding box center [344, 54] width 7 height 8
click at [276, 52] on icon at bounding box center [276, 54] width 7 height 8
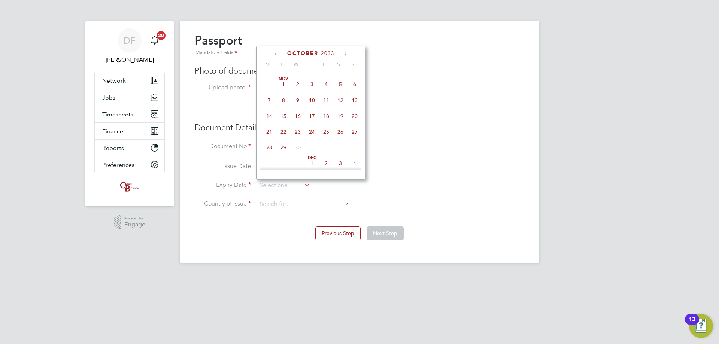
scroll to position [420, 0]
click at [286, 94] on span "4" at bounding box center [283, 87] width 14 height 14
type input "[DATE]"
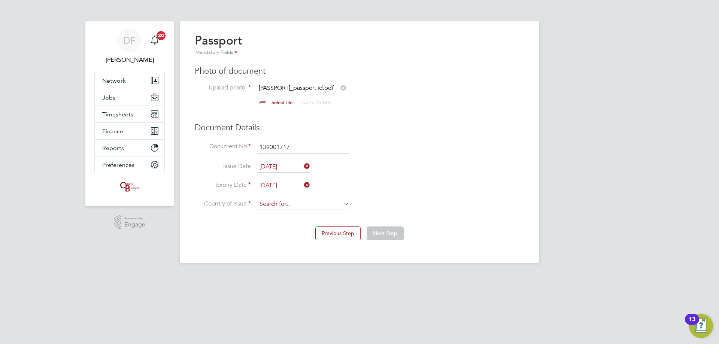
click at [290, 201] on input at bounding box center [303, 204] width 92 height 11
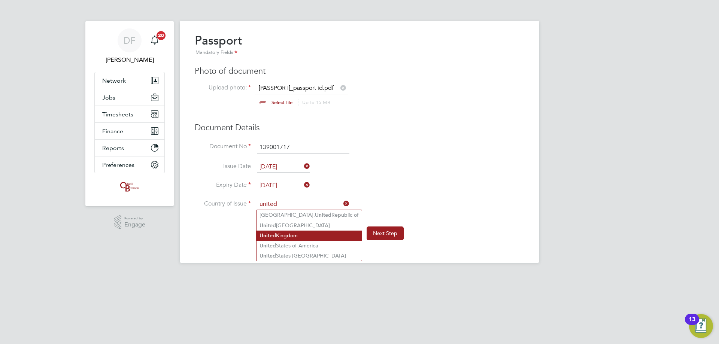
click at [284, 232] on li "[GEOGRAPHIC_DATA]" at bounding box center [308, 236] width 105 height 10
type input "[GEOGRAPHIC_DATA]"
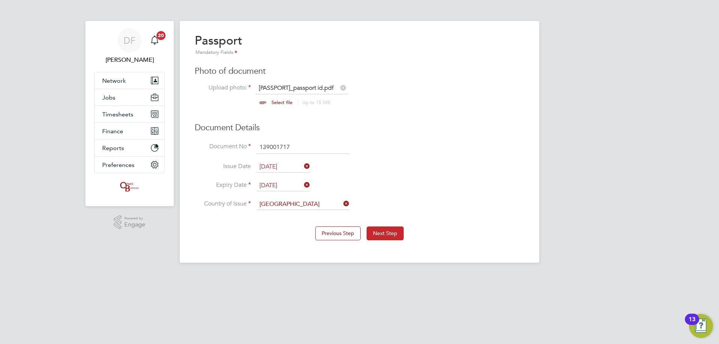
click at [377, 234] on button "Next Step" at bounding box center [385, 233] width 37 height 13
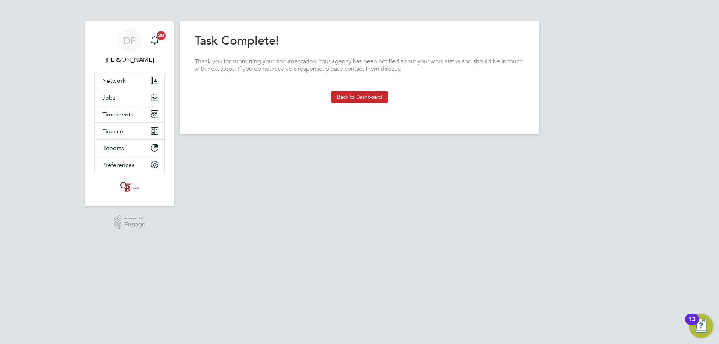
click at [360, 92] on button "Back to Dashboard" at bounding box center [359, 97] width 57 height 12
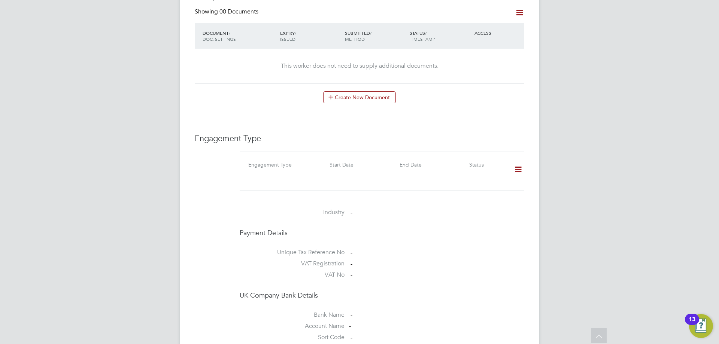
scroll to position [337, 0]
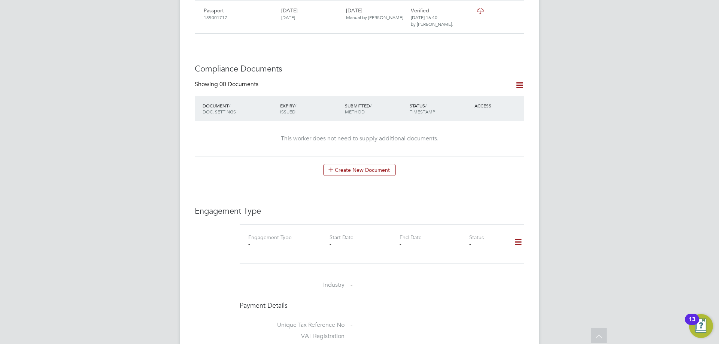
click at [520, 234] on icon at bounding box center [517, 242] width 13 height 17
click at [455, 264] on li "Add Engagement Type" at bounding box center [479, 267] width 85 height 10
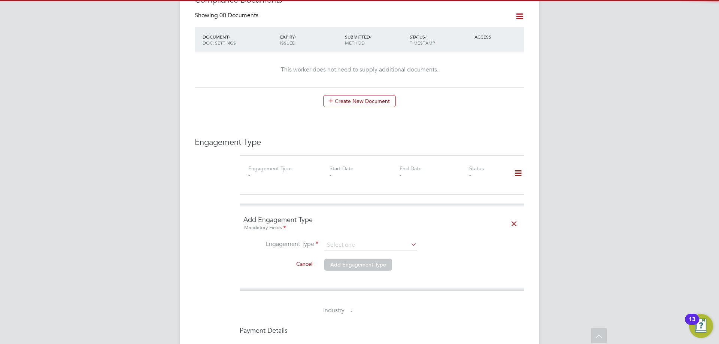
scroll to position [524, 0]
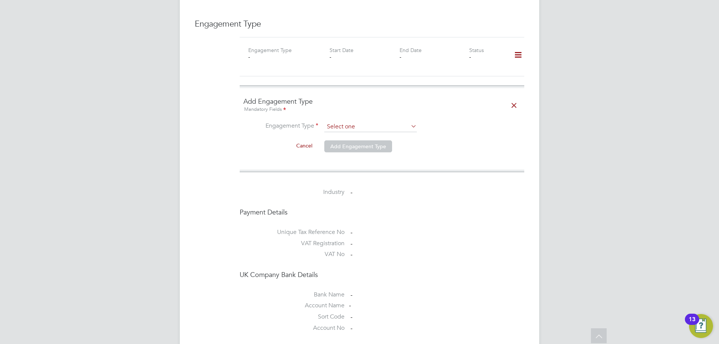
click at [349, 122] on input at bounding box center [370, 127] width 92 height 10
click at [340, 161] on li "Umbrella" at bounding box center [370, 162] width 93 height 11
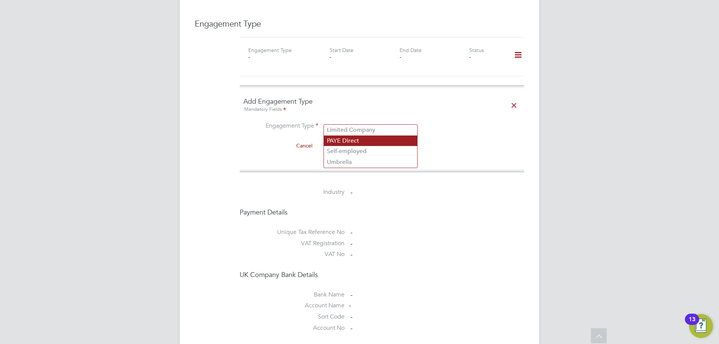
type input "Umbrella"
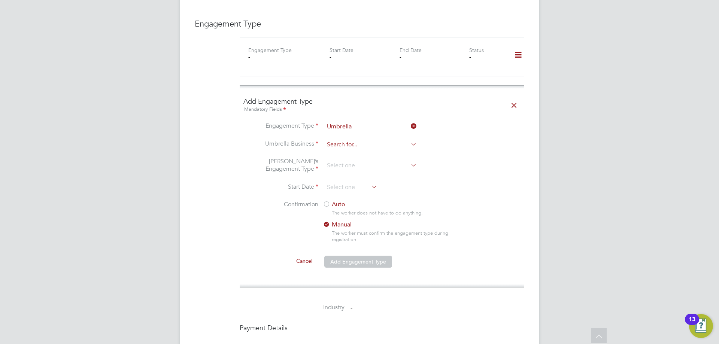
click at [343, 140] on input at bounding box center [370, 145] width 92 height 10
click at [353, 149] on li "Clipper Contracting Group Ltd" at bounding box center [370, 148] width 93 height 11
type input "Clipper Contracting Group Ltd"
click at [344, 161] on input at bounding box center [370, 166] width 92 height 10
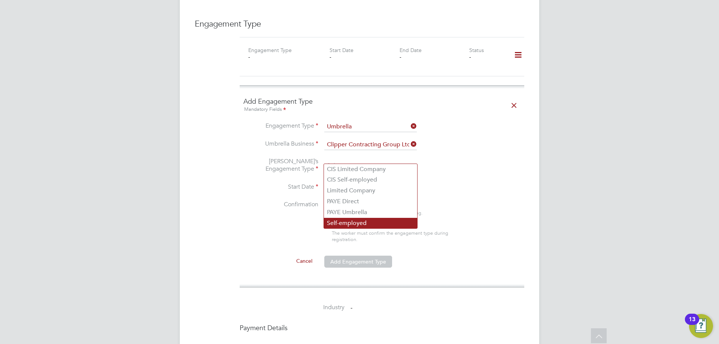
click at [341, 222] on li "Self-employed" at bounding box center [370, 223] width 93 height 11
type input "Self-employed"
click at [328, 182] on input at bounding box center [350, 187] width 53 height 11
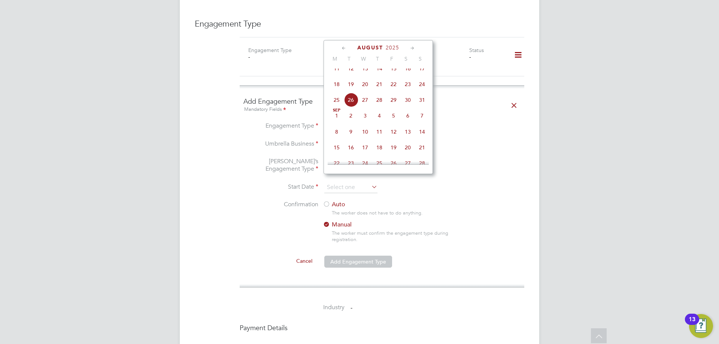
click at [350, 106] on span "26" at bounding box center [351, 100] width 14 height 14
type input "[DATE]"
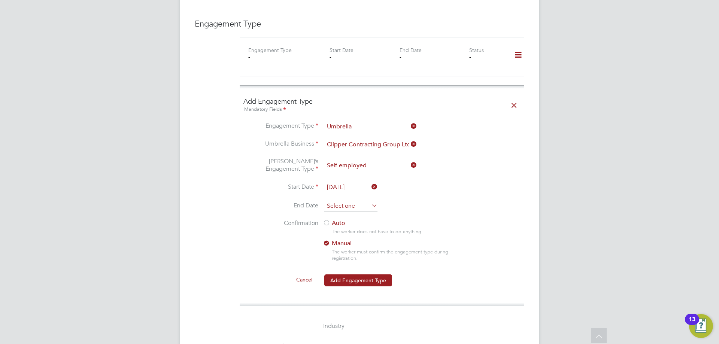
click at [335, 201] on input at bounding box center [350, 206] width 53 height 11
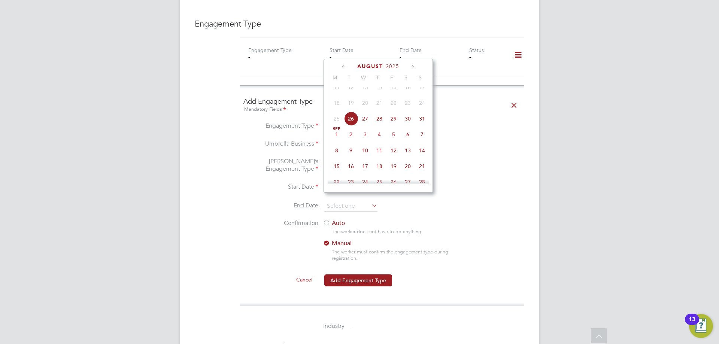
click at [394, 126] on span "29" at bounding box center [393, 119] width 14 height 14
type input "[DATE]"
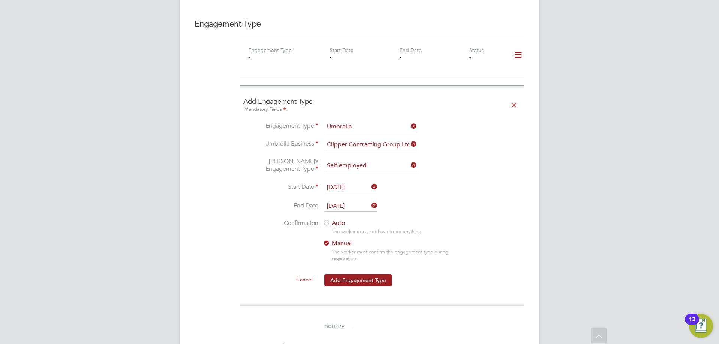
drag, startPoint x: 328, startPoint y: 215, endPoint x: 332, endPoint y: 229, distance: 14.6
click at [328, 220] on div at bounding box center [326, 223] width 7 height 7
click at [346, 274] on button "Add Engagement Type" at bounding box center [358, 280] width 68 height 12
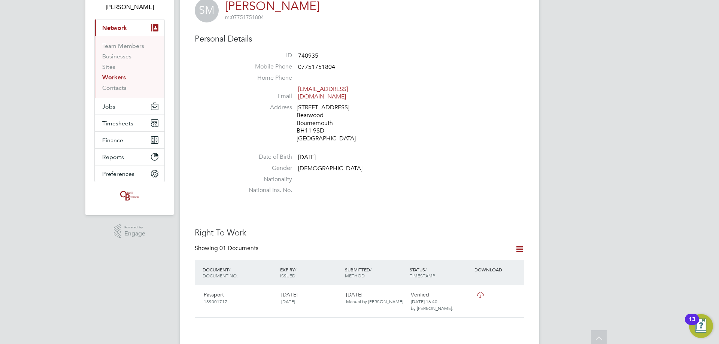
scroll to position [0, 0]
